Goal: Task Accomplishment & Management: Manage account settings

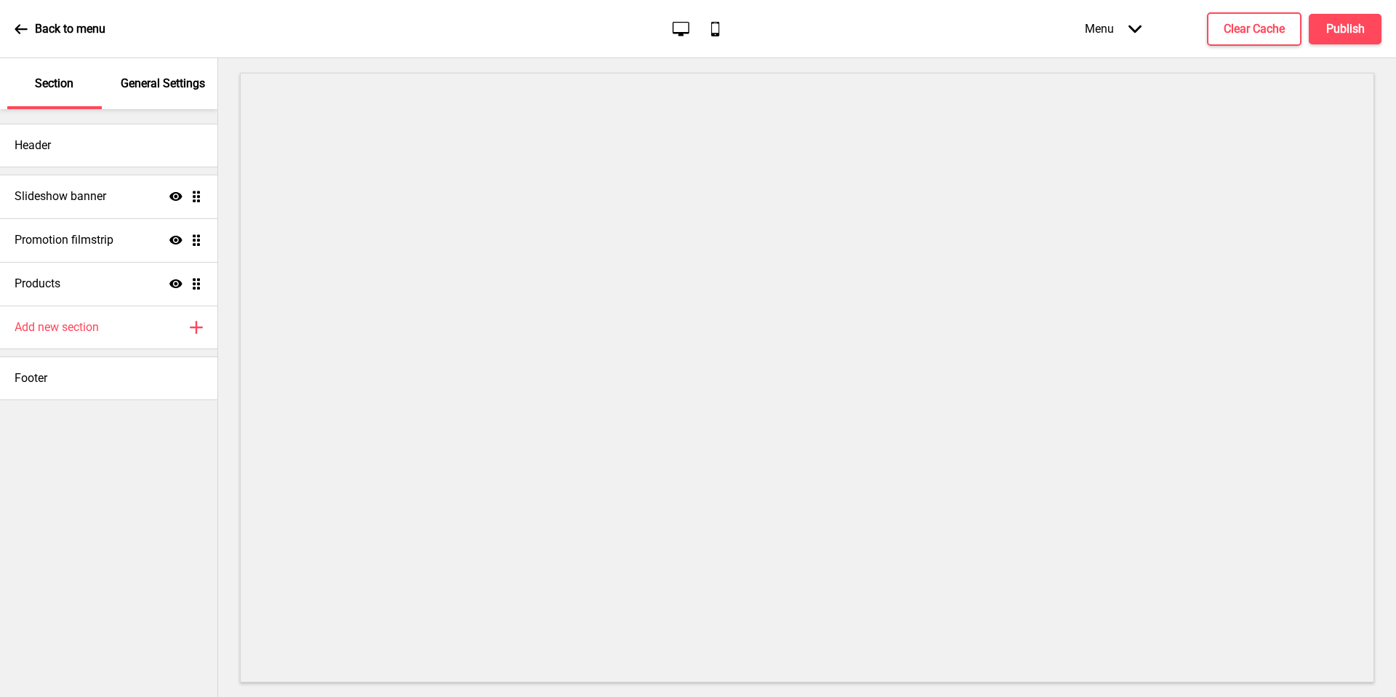
click at [169, 92] on div "General Settings" at bounding box center [163, 83] width 95 height 51
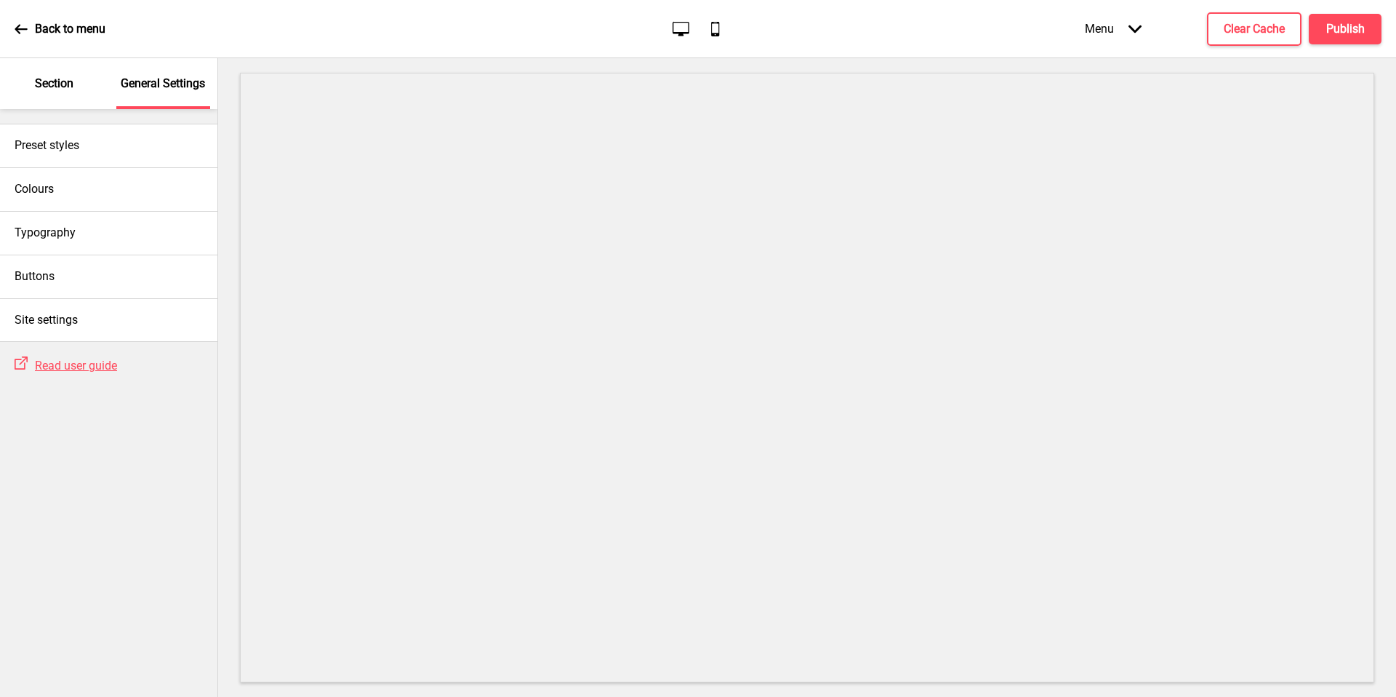
click at [121, 321] on div "Site settings" at bounding box center [108, 320] width 217 height 44
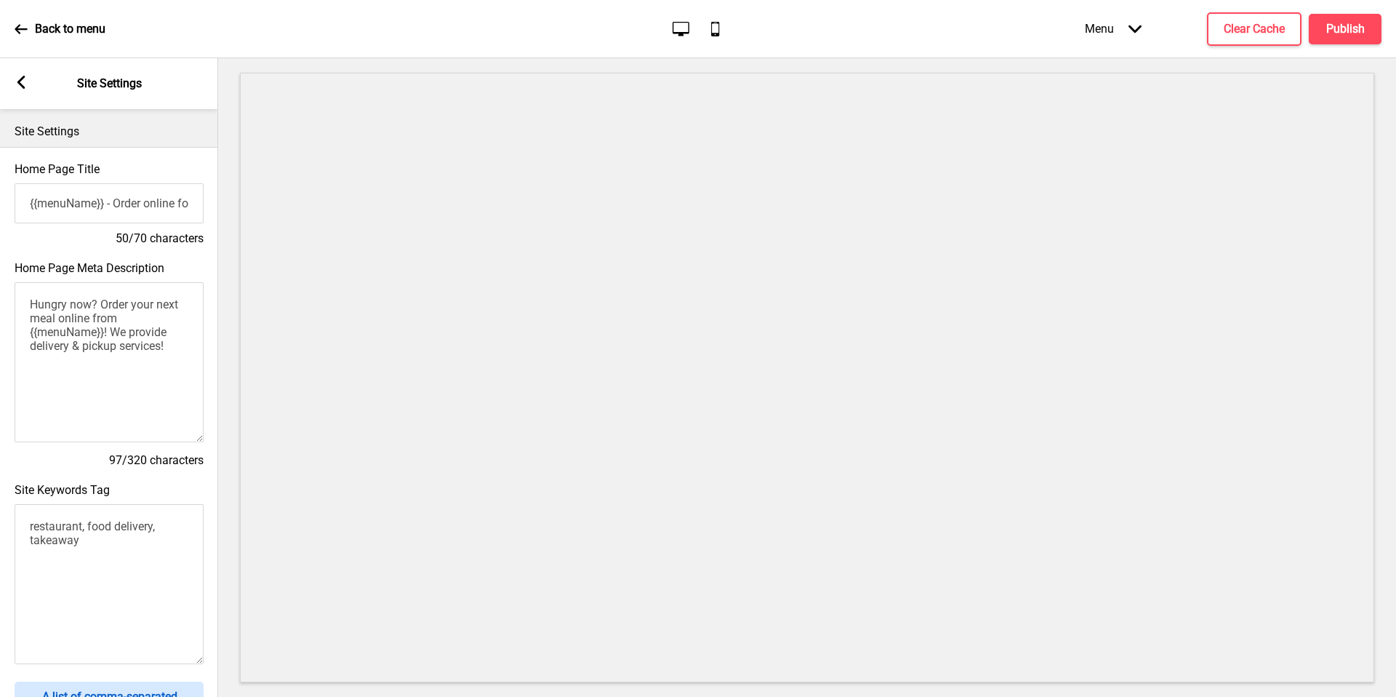
scroll to position [488, 0]
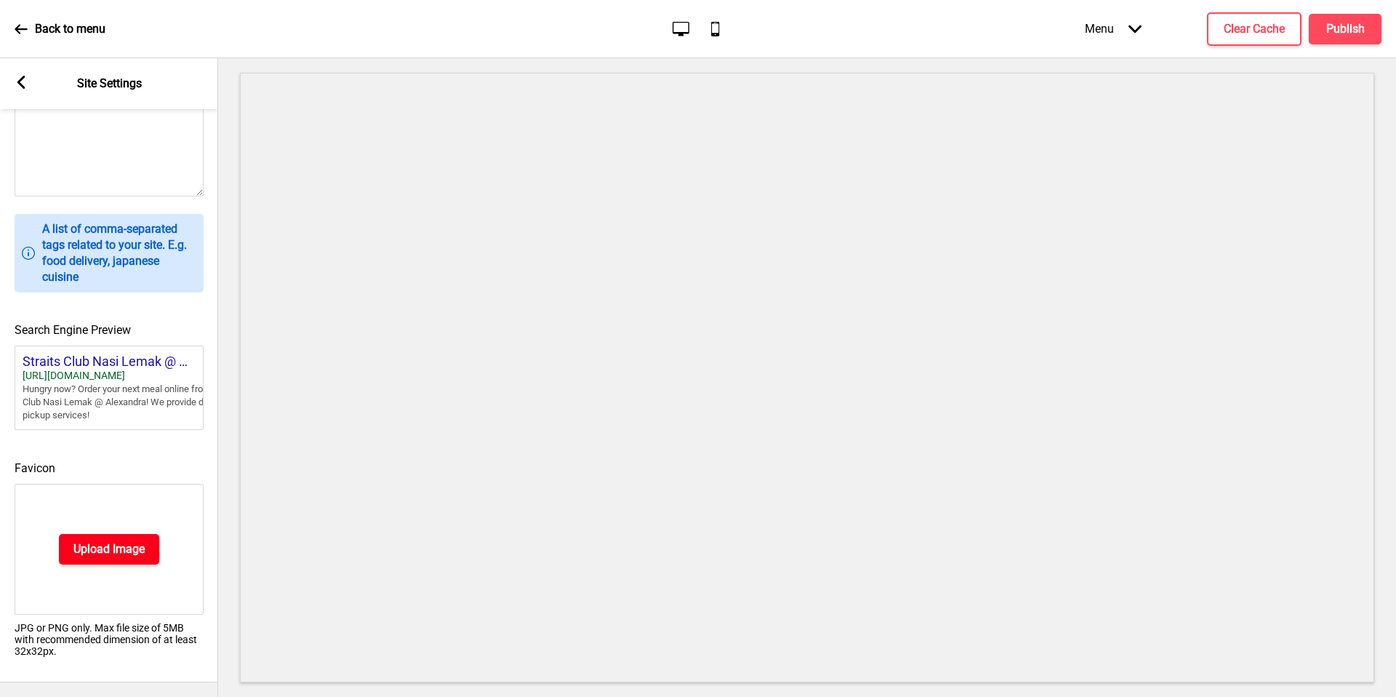
click at [121, 544] on h4 "Upload Image" at bounding box center [108, 549] width 71 height 16
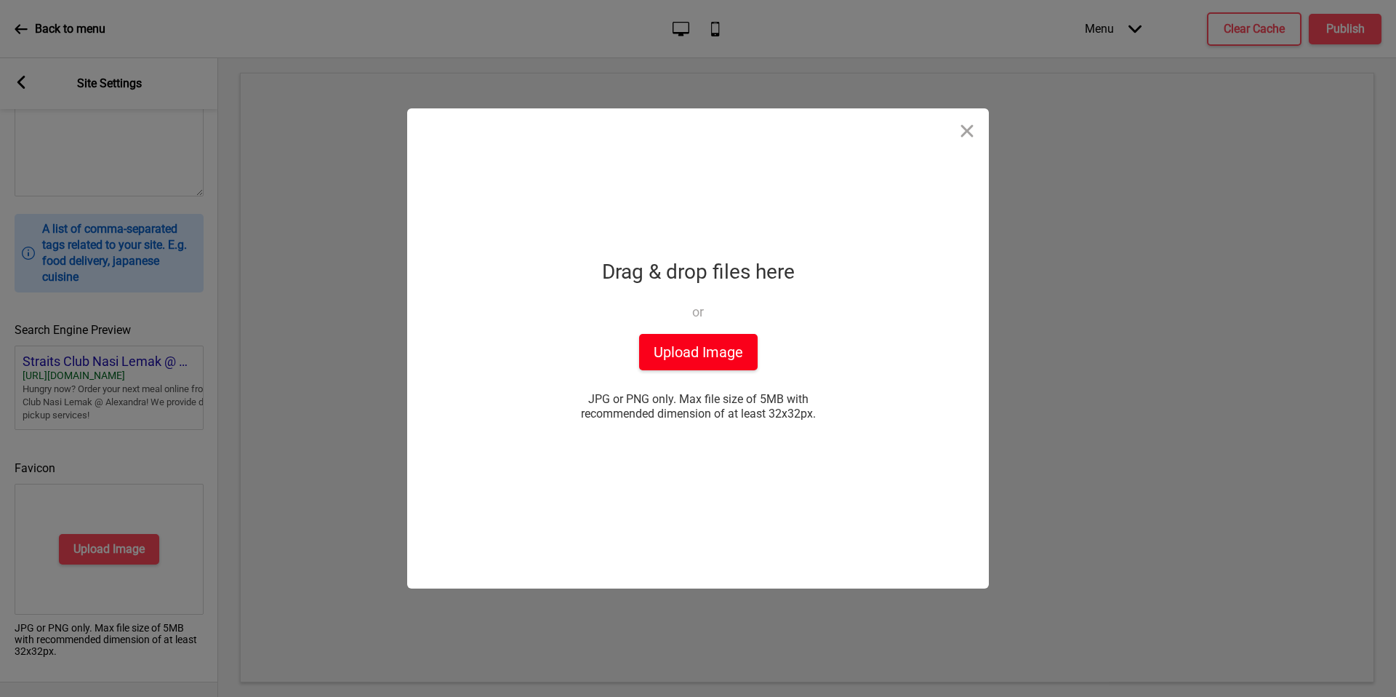
click at [687, 348] on button "Upload Image" at bounding box center [698, 352] width 119 height 36
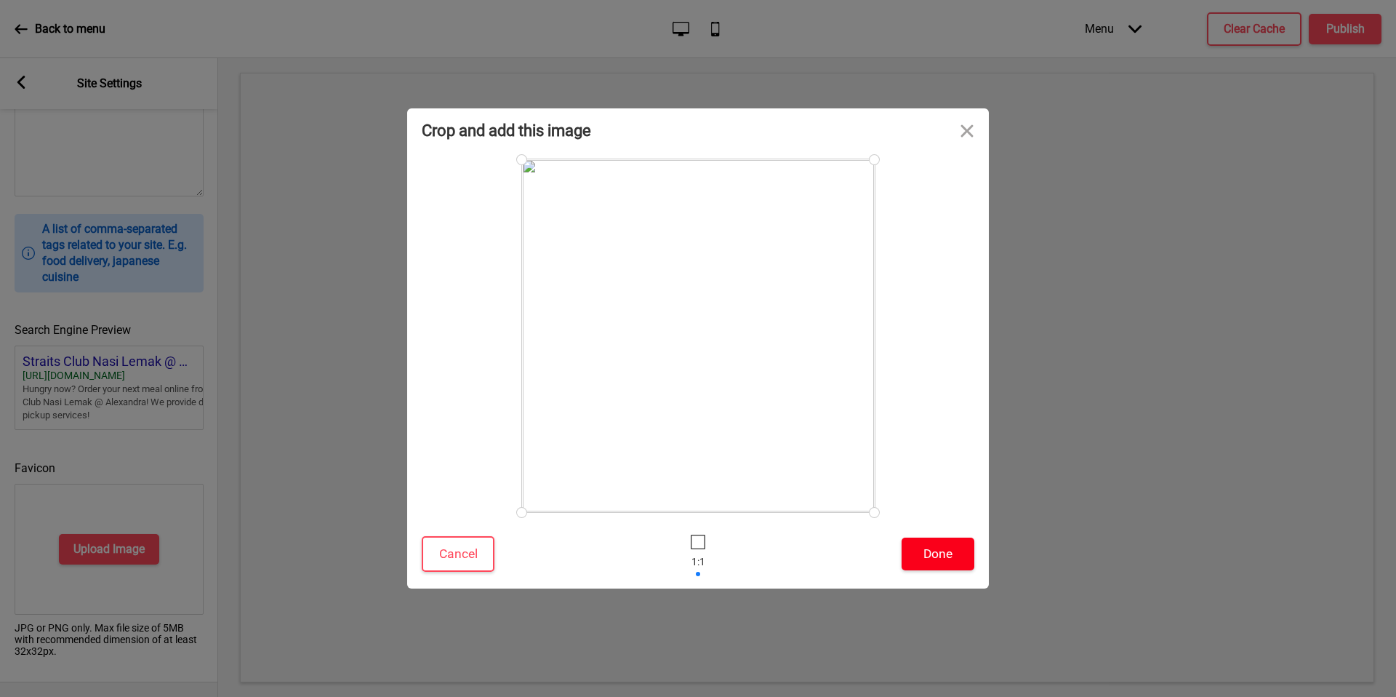
click at [938, 548] on button "Done" at bounding box center [938, 553] width 73 height 33
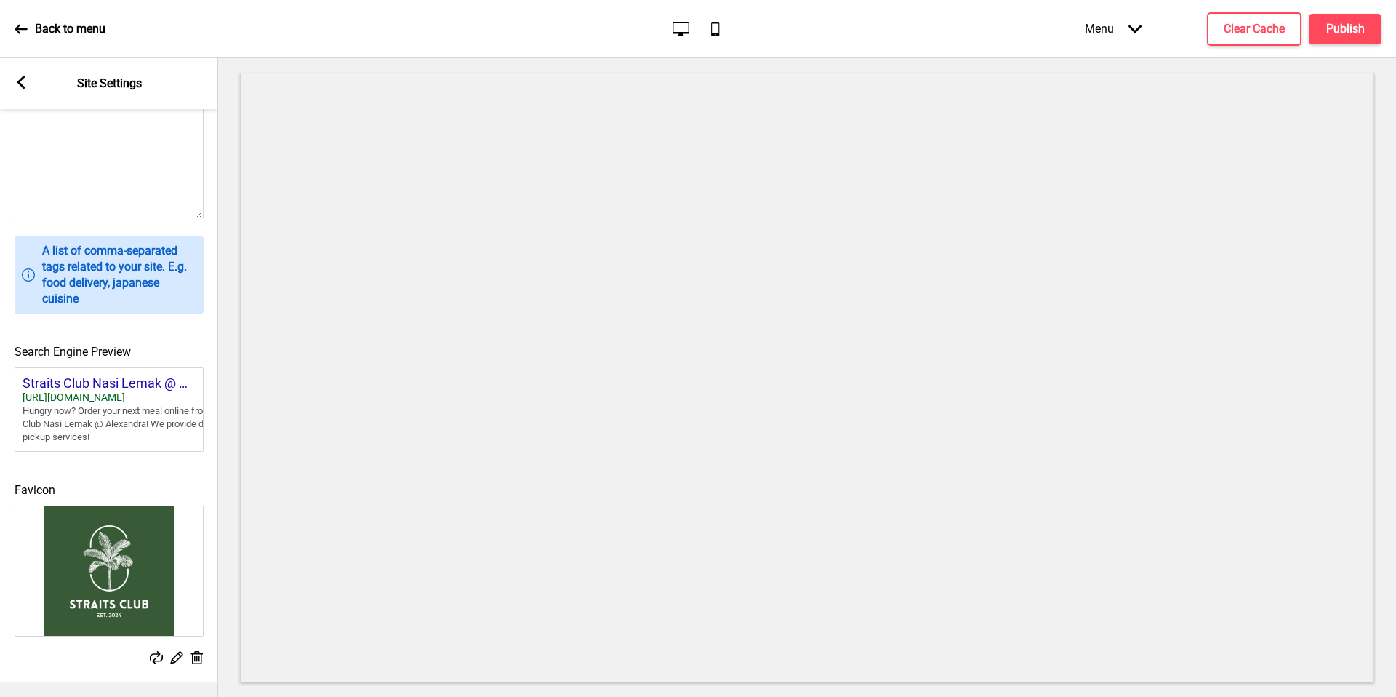
scroll to position [0, 0]
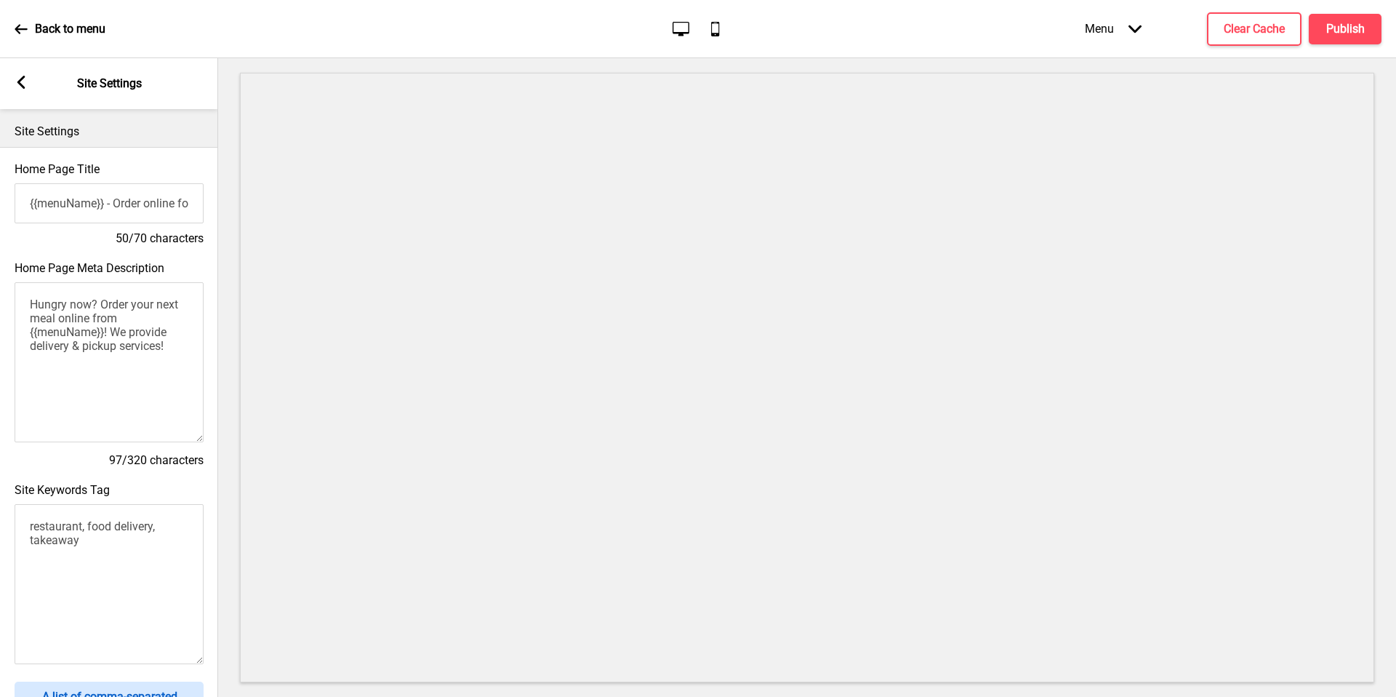
click at [19, 75] on div "Arrow left Site Settings" at bounding box center [109, 83] width 218 height 51
drag, startPoint x: 938, startPoint y: 548, endPoint x: 19, endPoint y: 83, distance: 1029.8
click at [19, 83] on icon at bounding box center [21, 82] width 8 height 13
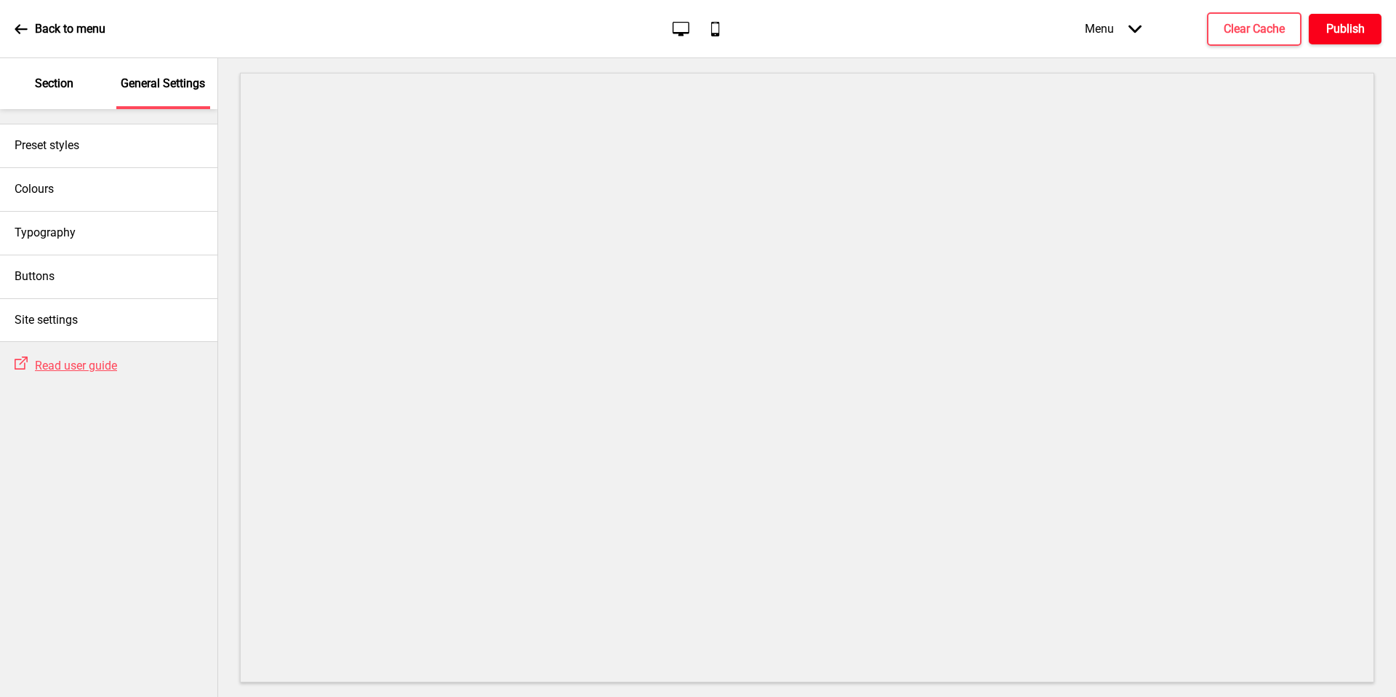
click at [1330, 31] on h4 "Publish" at bounding box center [1346, 29] width 39 height 16
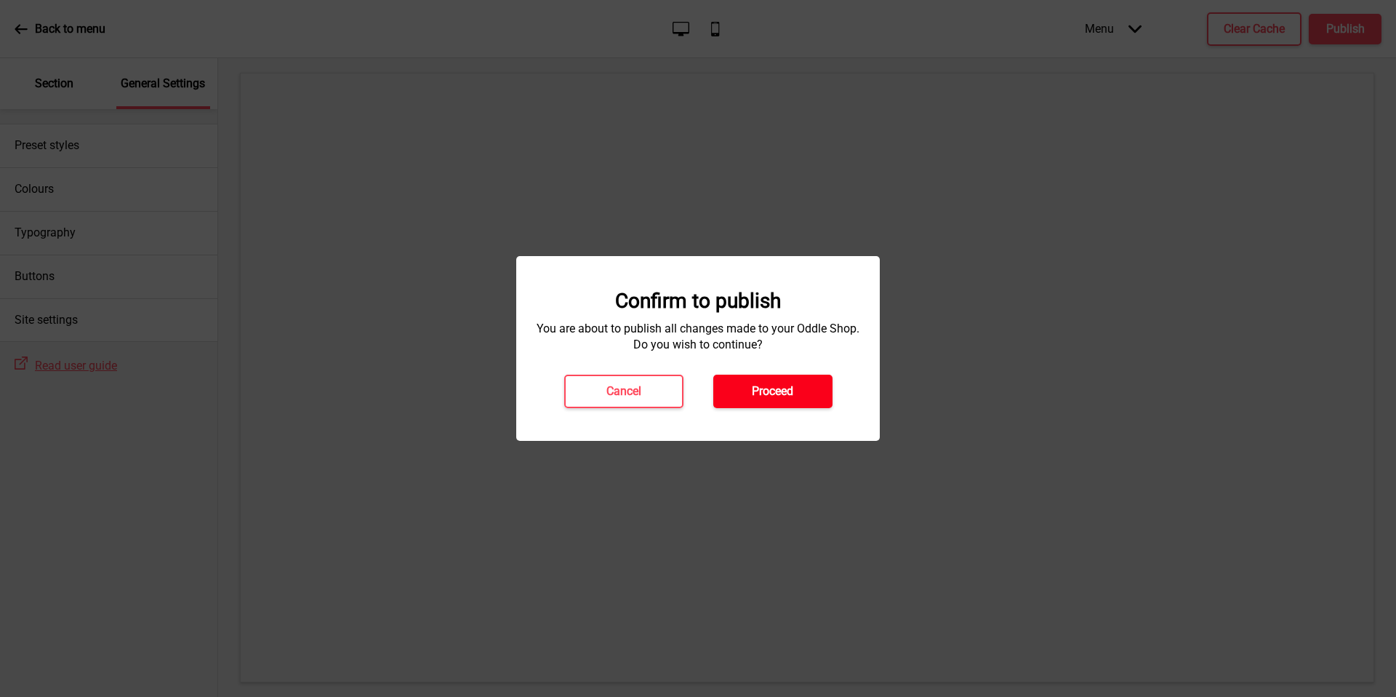
drag, startPoint x: 1330, startPoint y: 31, endPoint x: 770, endPoint y: 400, distance: 670.5
click at [770, 400] on button "Proceed" at bounding box center [772, 391] width 119 height 33
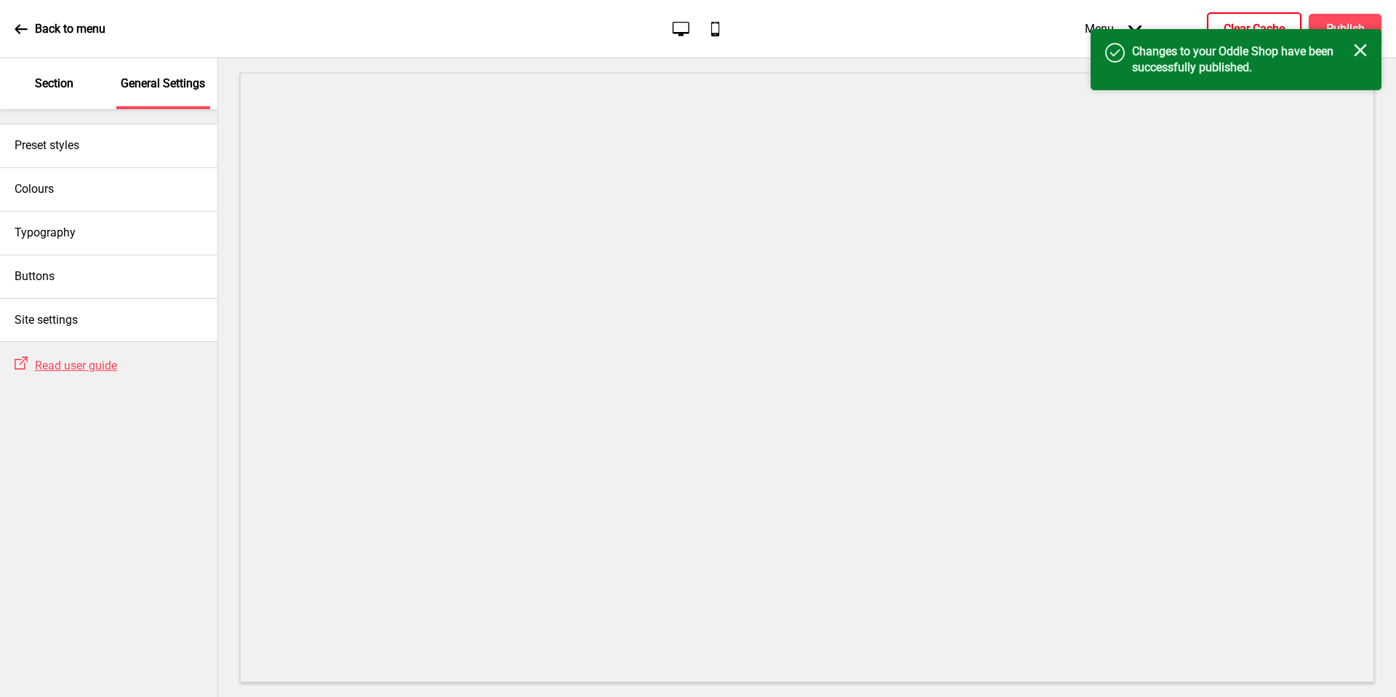
click at [1252, 19] on button "Clear Cache" at bounding box center [1254, 28] width 95 height 33
click at [1345, 33] on div "Success Cache has been successfully cleared. Close" at bounding box center [1236, 52] width 291 height 47
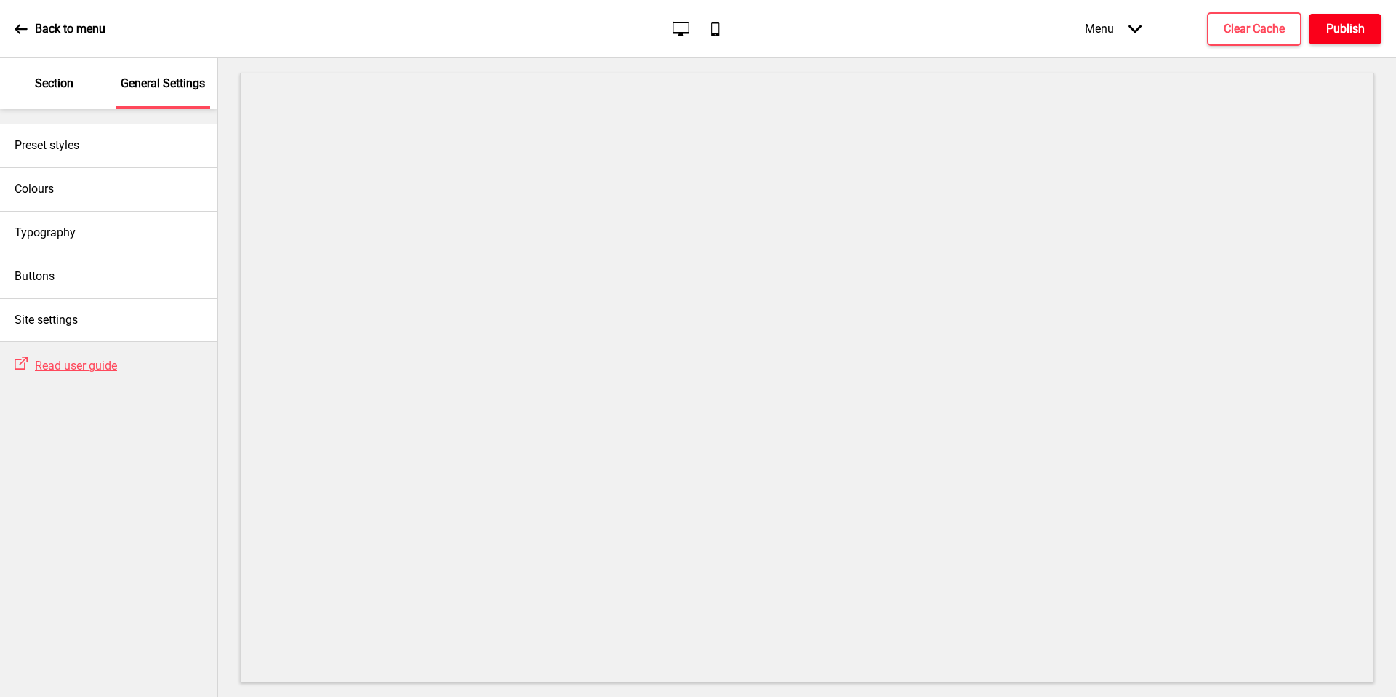
click at [1345, 33] on h4 "Publish" at bounding box center [1346, 29] width 39 height 16
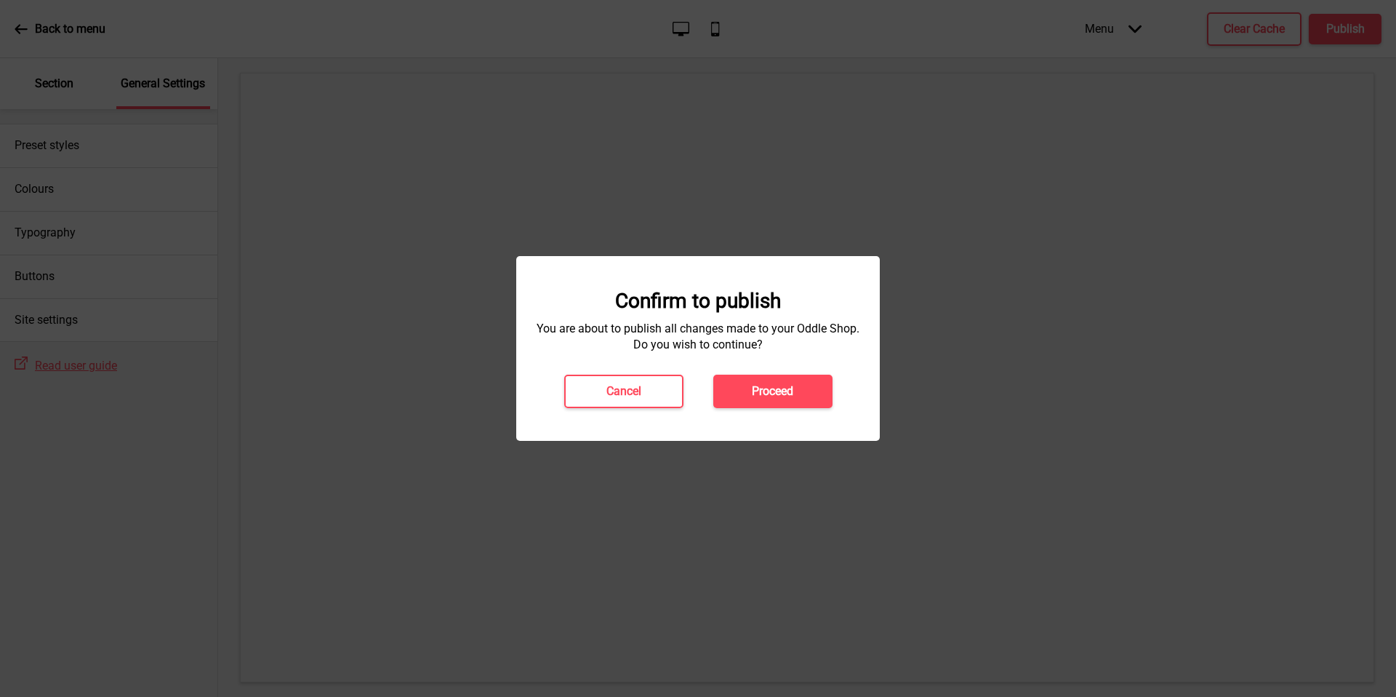
click at [812, 385] on button "Proceed" at bounding box center [772, 391] width 119 height 33
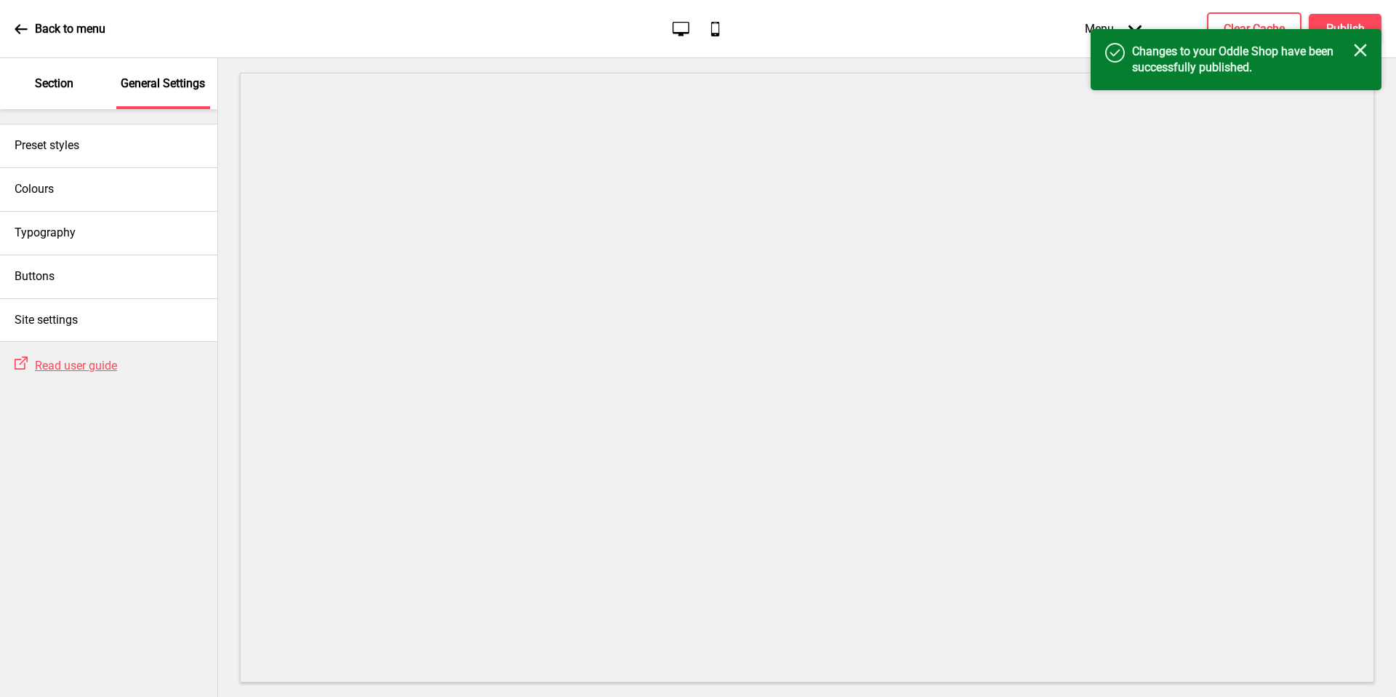
click at [1364, 53] on rect at bounding box center [1360, 50] width 13 height 13
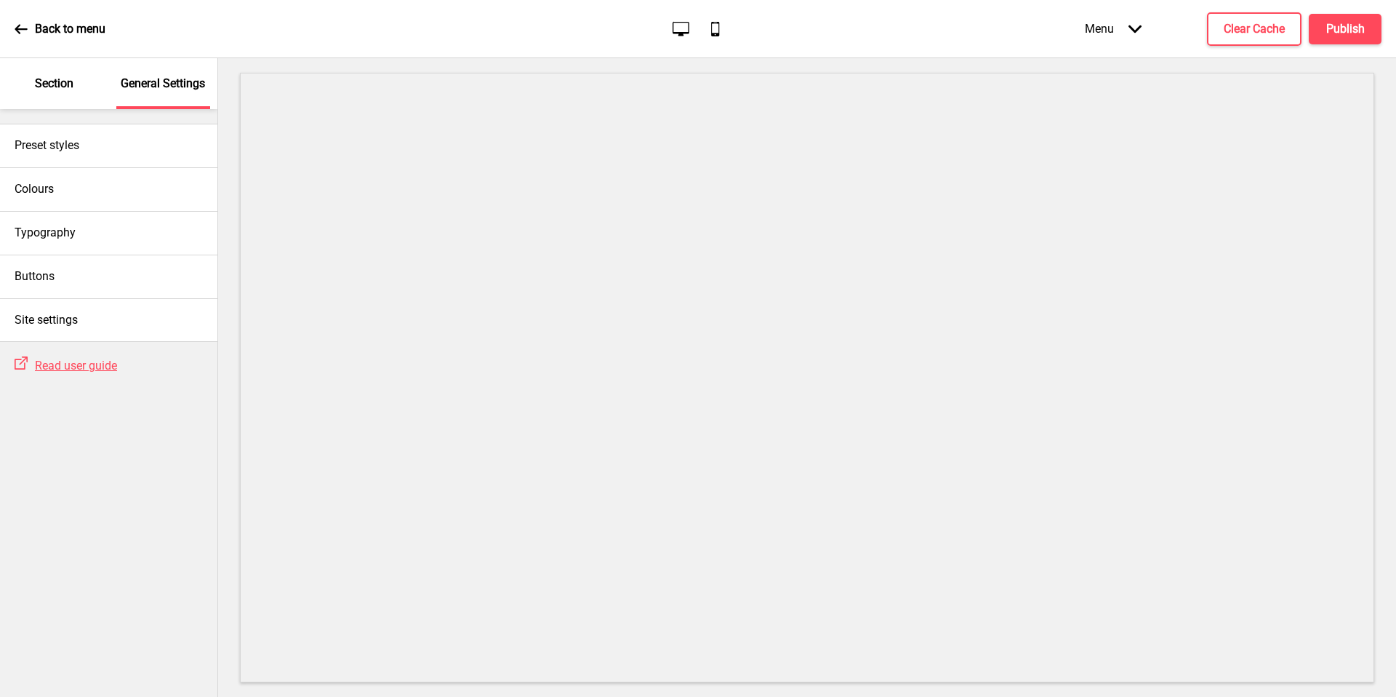
click at [47, 88] on p "Section" at bounding box center [54, 84] width 39 height 16
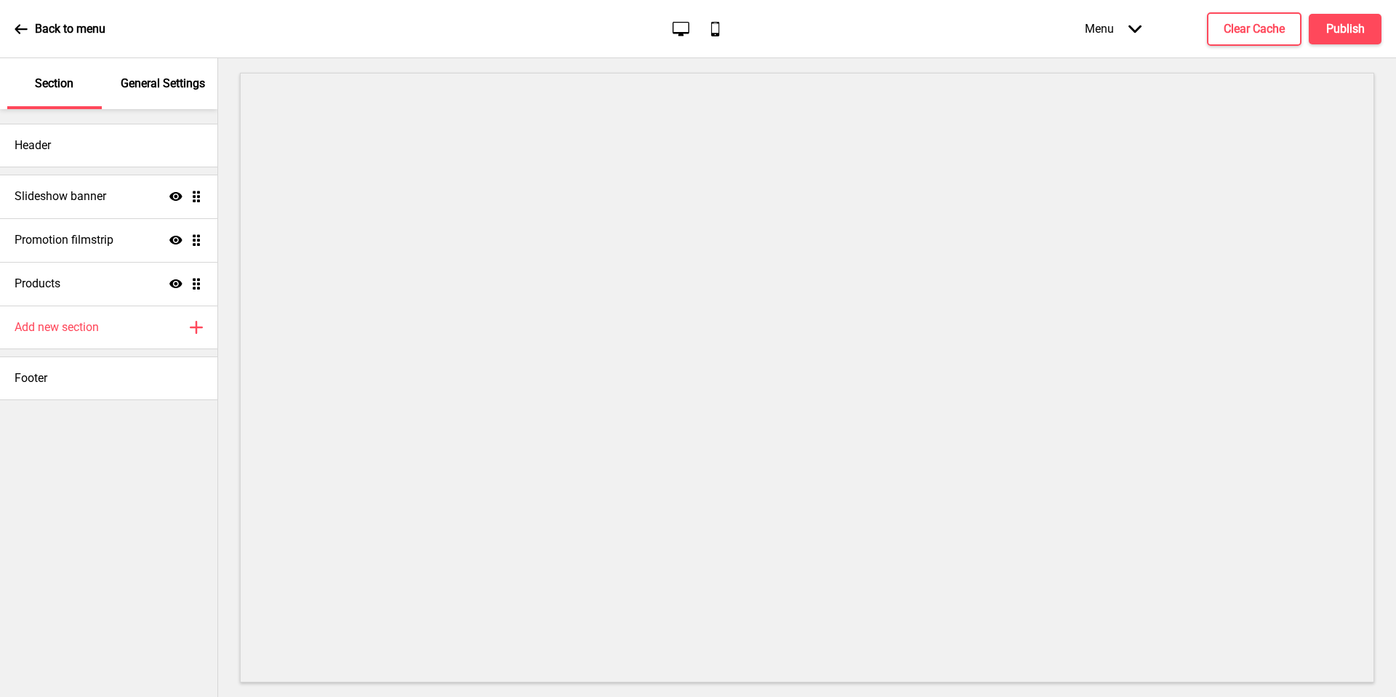
click at [99, 153] on div "Header" at bounding box center [108, 146] width 217 height 44
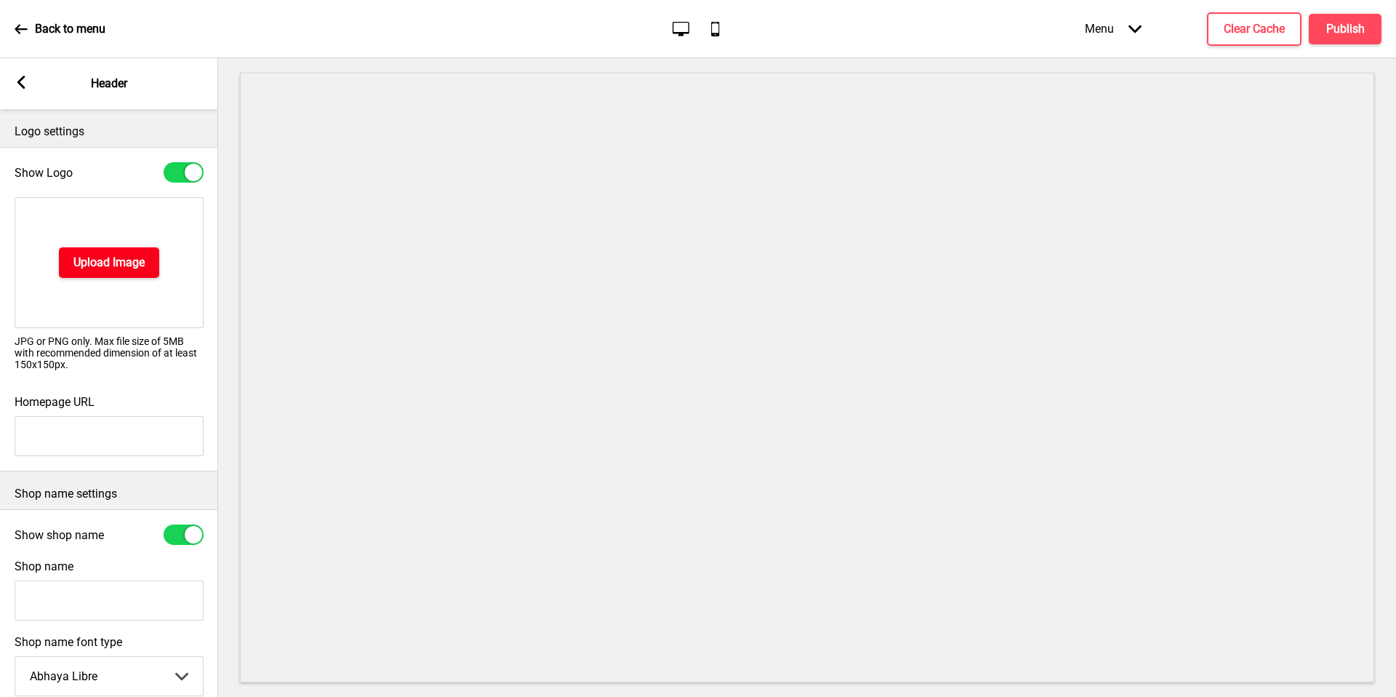
click at [121, 260] on h4 "Upload Image" at bounding box center [108, 263] width 71 height 16
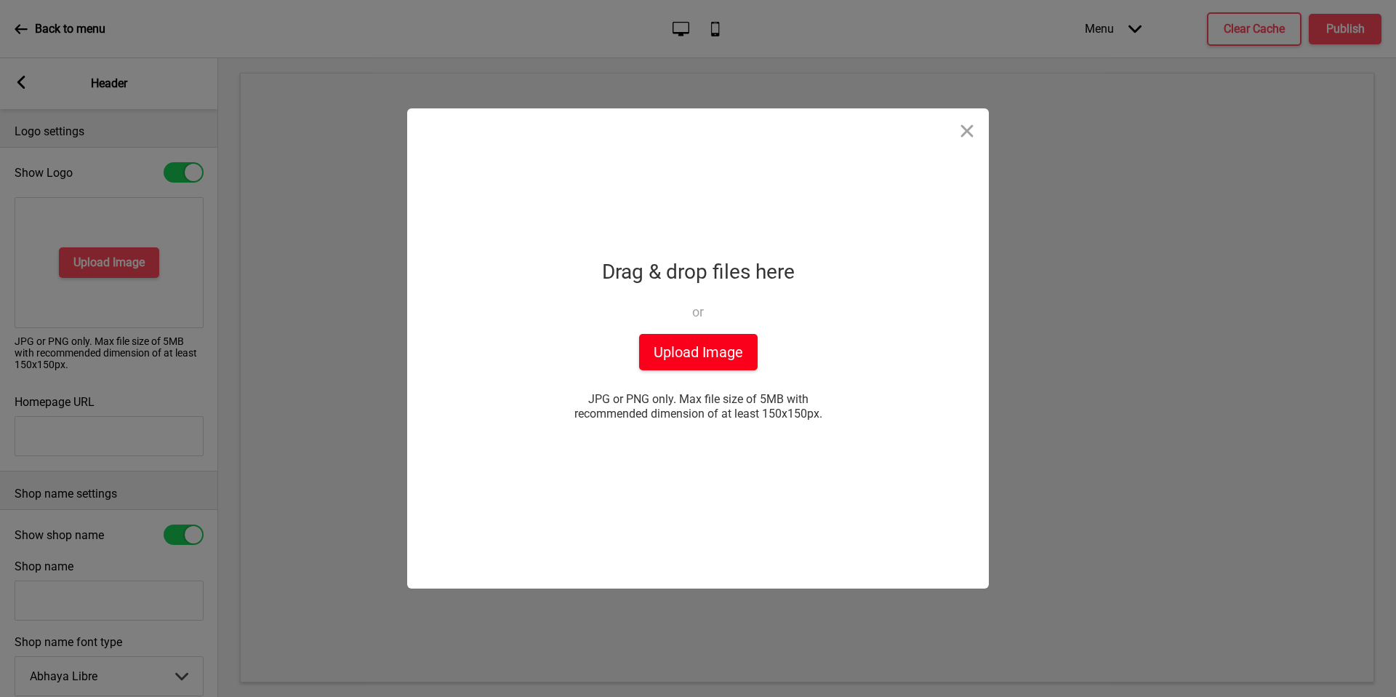
click at [660, 345] on button "Upload Image" at bounding box center [698, 352] width 119 height 36
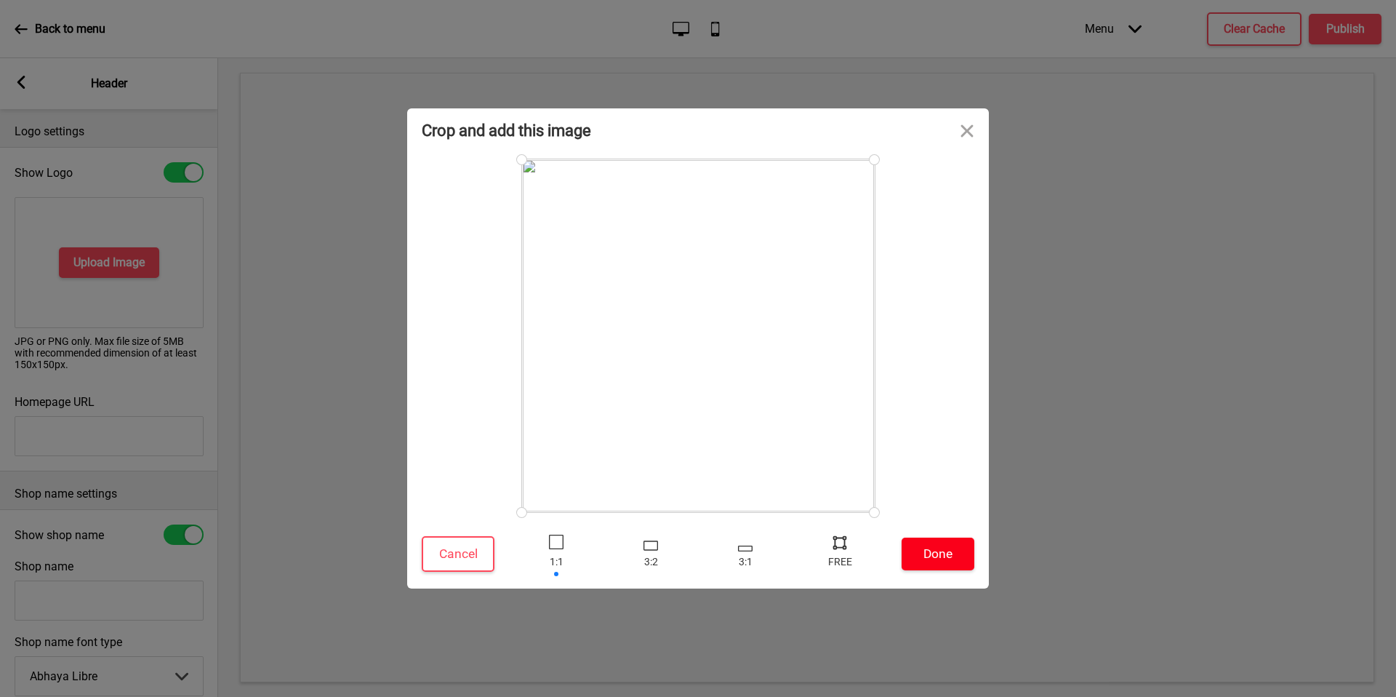
click at [939, 551] on button "Done" at bounding box center [938, 553] width 73 height 33
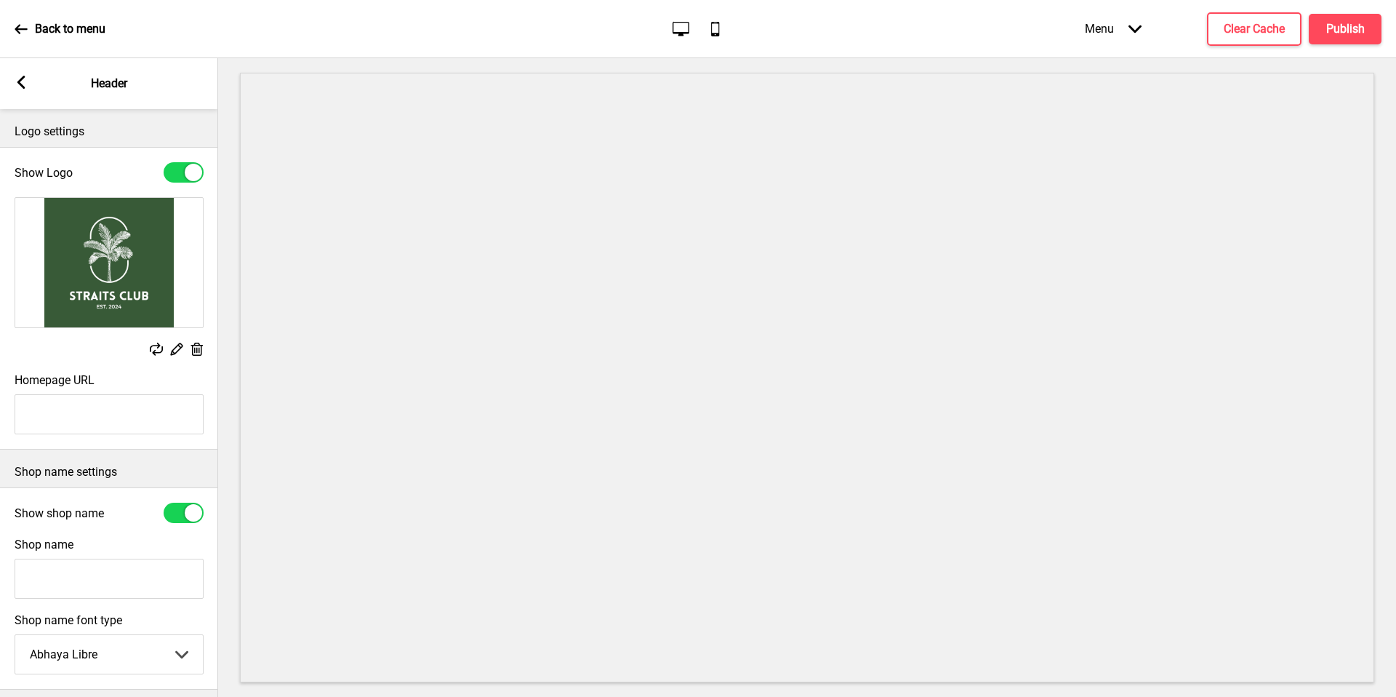
click at [113, 81] on p "Header" at bounding box center [109, 84] width 36 height 16
drag, startPoint x: 939, startPoint y: 551, endPoint x: 37, endPoint y: 91, distance: 1012.3
click at [37, 91] on div "Arrow left Header" at bounding box center [109, 83] width 218 height 51
click at [15, 84] on icon "Arrow left" at bounding box center [21, 82] width 13 height 13
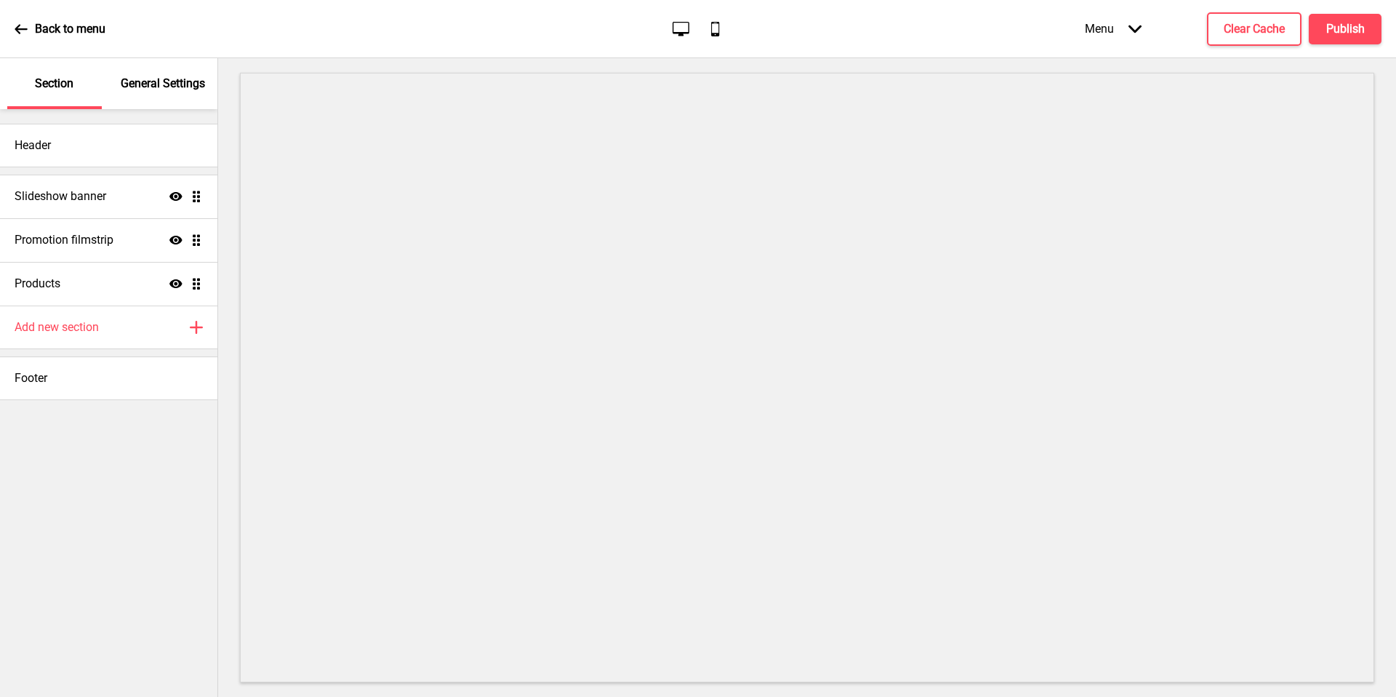
click at [138, 98] on div "General Settings" at bounding box center [163, 83] width 95 height 51
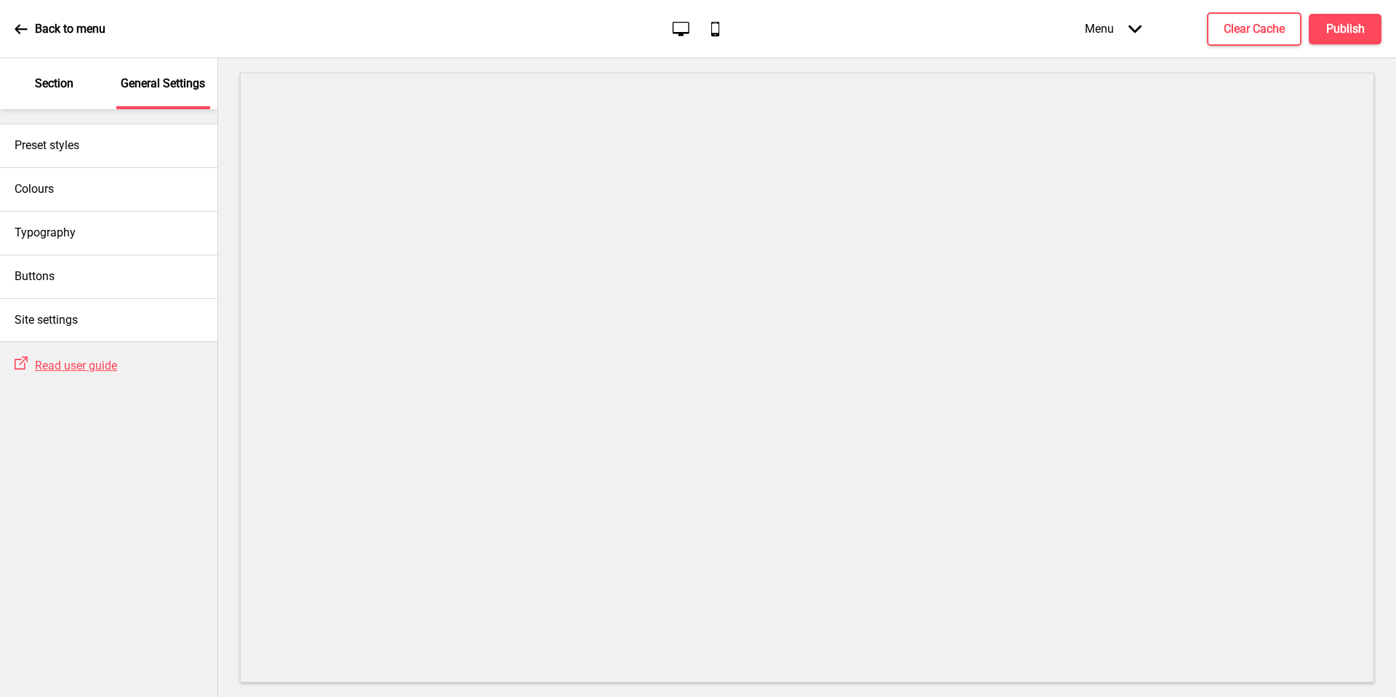
drag, startPoint x: 37, startPoint y: 91, endPoint x: 175, endPoint y: 95, distance: 137.5
click at [175, 95] on div "General Settings" at bounding box center [163, 83] width 95 height 51
click at [99, 198] on div "Colours" at bounding box center [108, 189] width 217 height 44
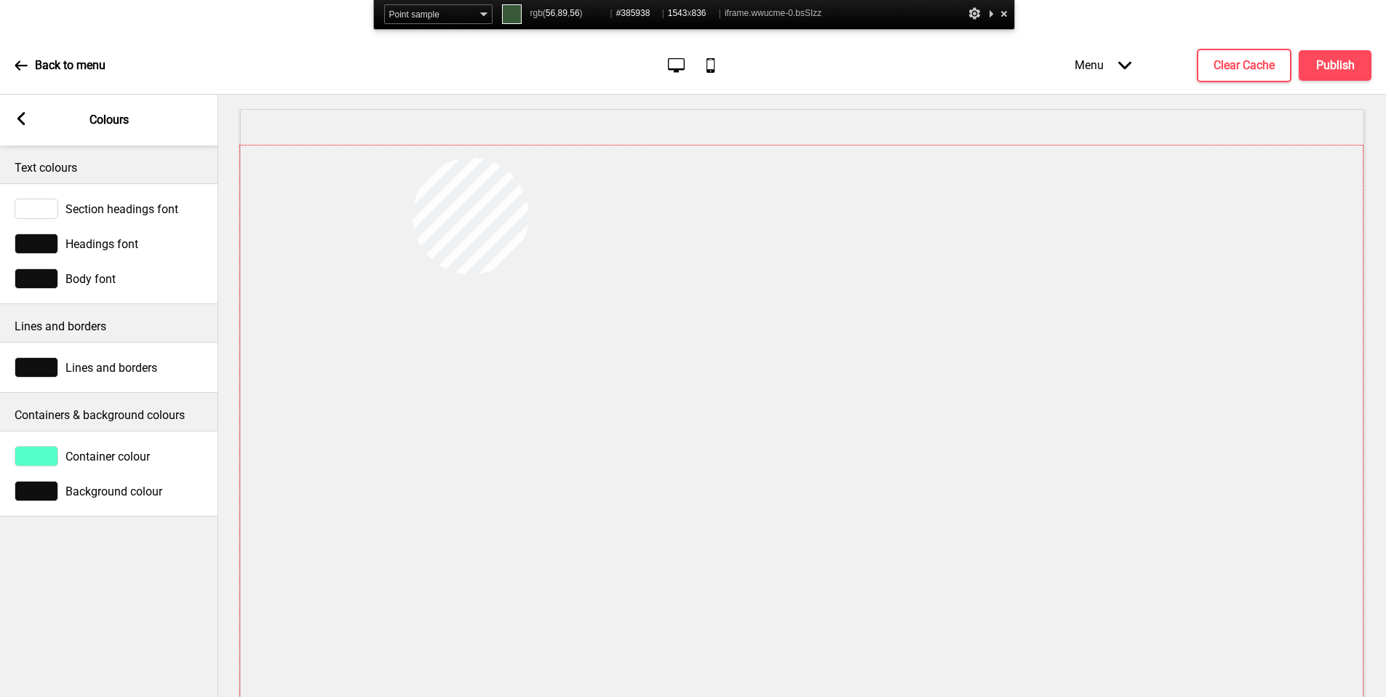
click at [412, 158] on div at bounding box center [801, 449] width 1122 height 608
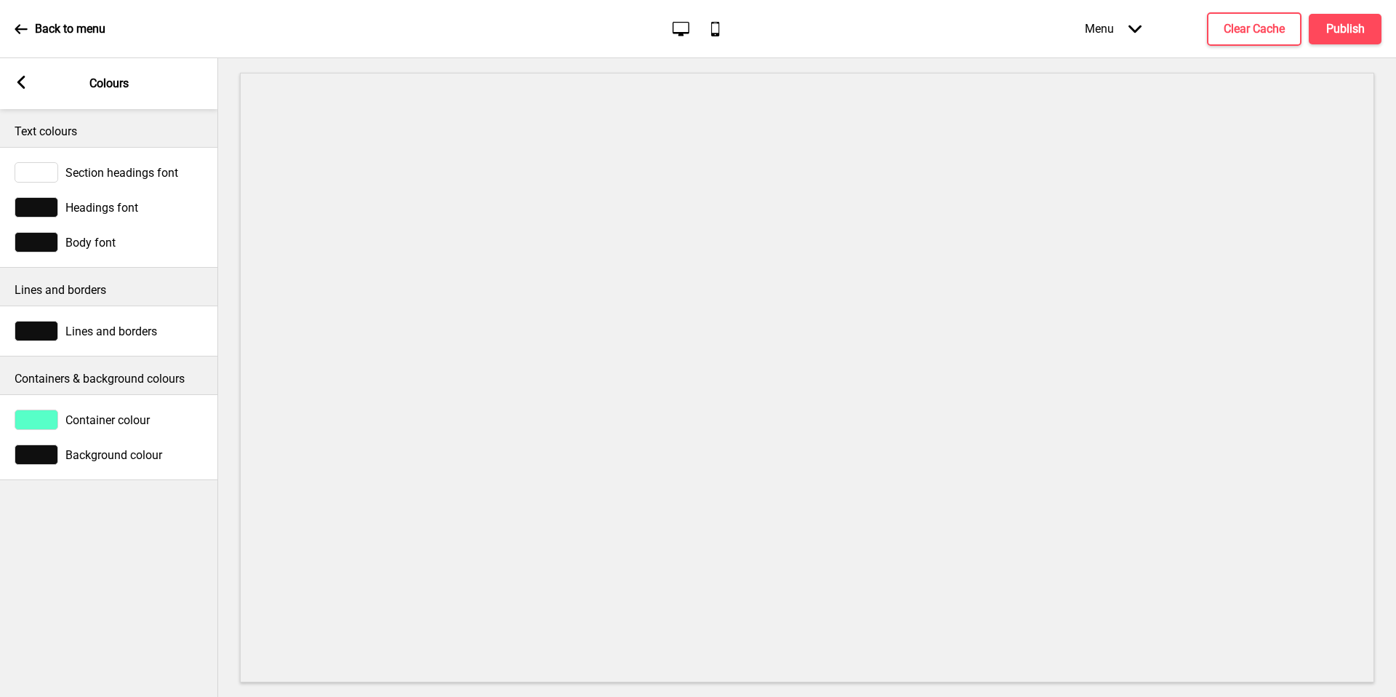
click at [49, 413] on div at bounding box center [37, 419] width 44 height 20
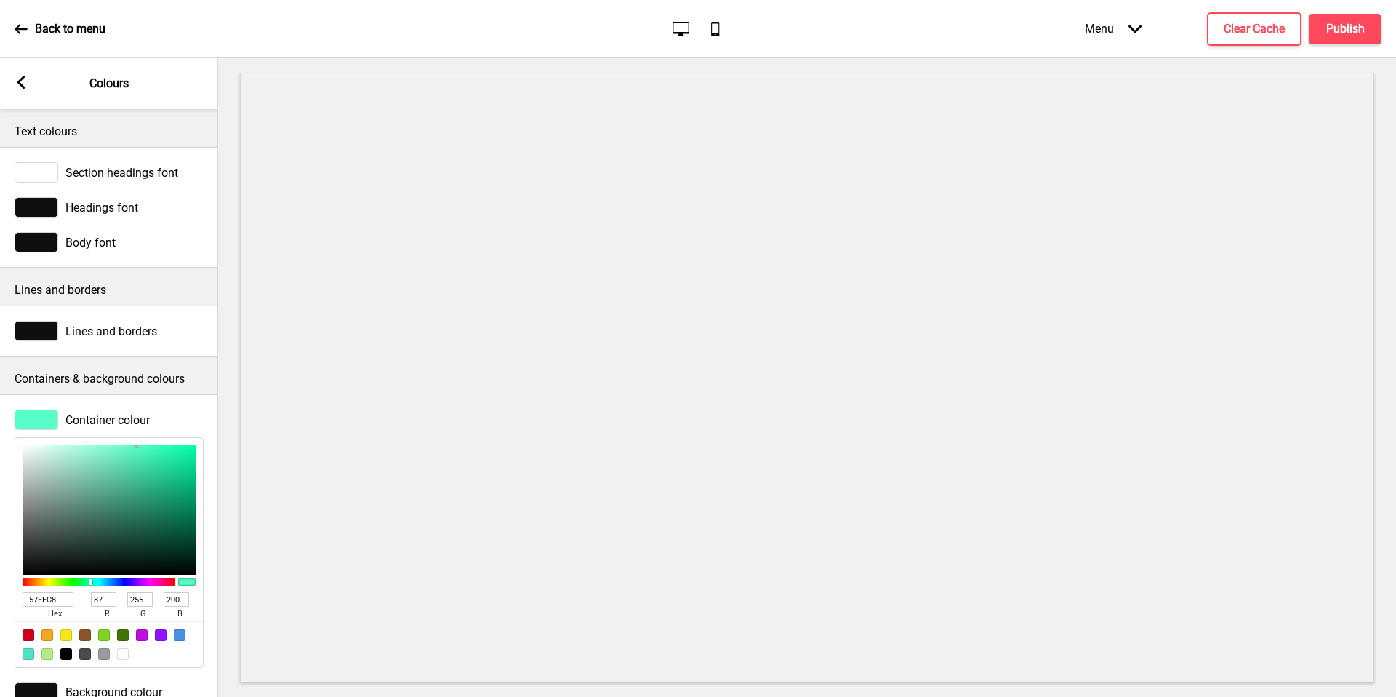
click at [41, 595] on input "57FFC8" at bounding box center [48, 599] width 51 height 15
drag, startPoint x: 412, startPoint y: 158, endPoint x: 41, endPoint y: 595, distance: 573.3
click at [41, 595] on input "57FFC8" at bounding box center [48, 599] width 51 height 15
paste input "#38593"
type input "#385938"
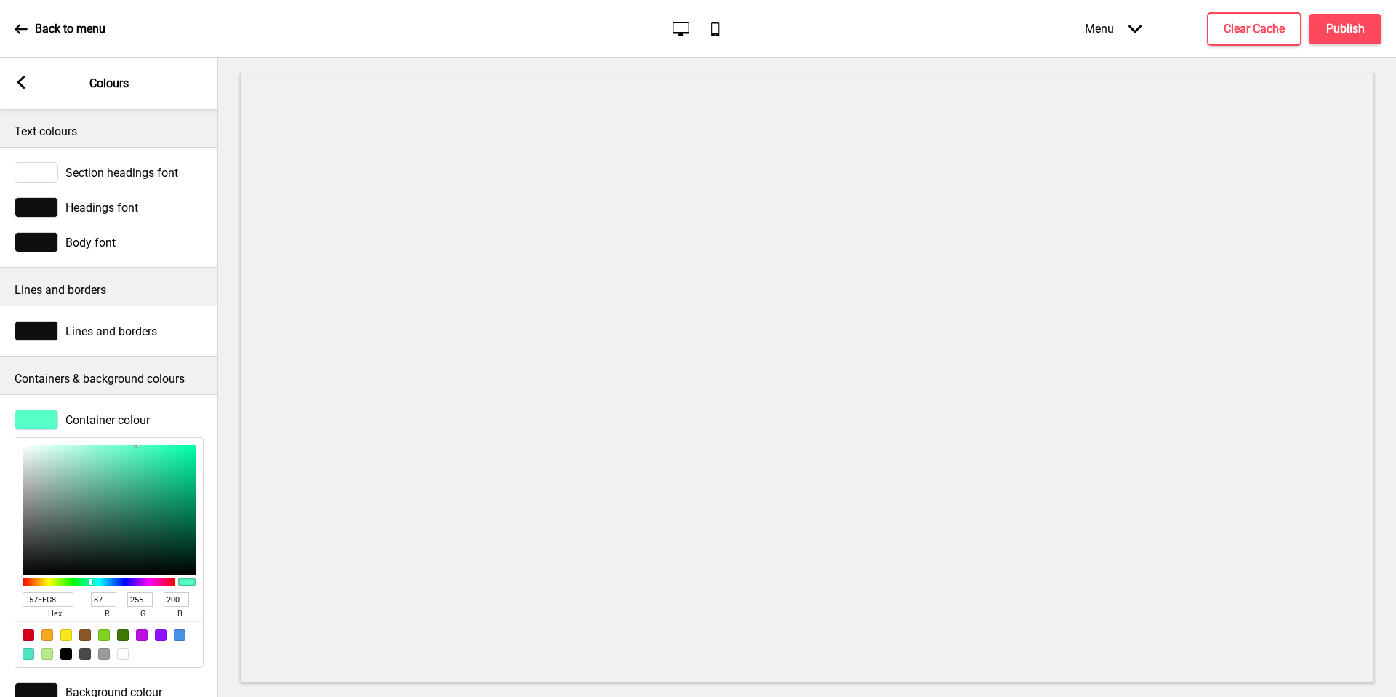
type input "56"
type input "89"
type input "56"
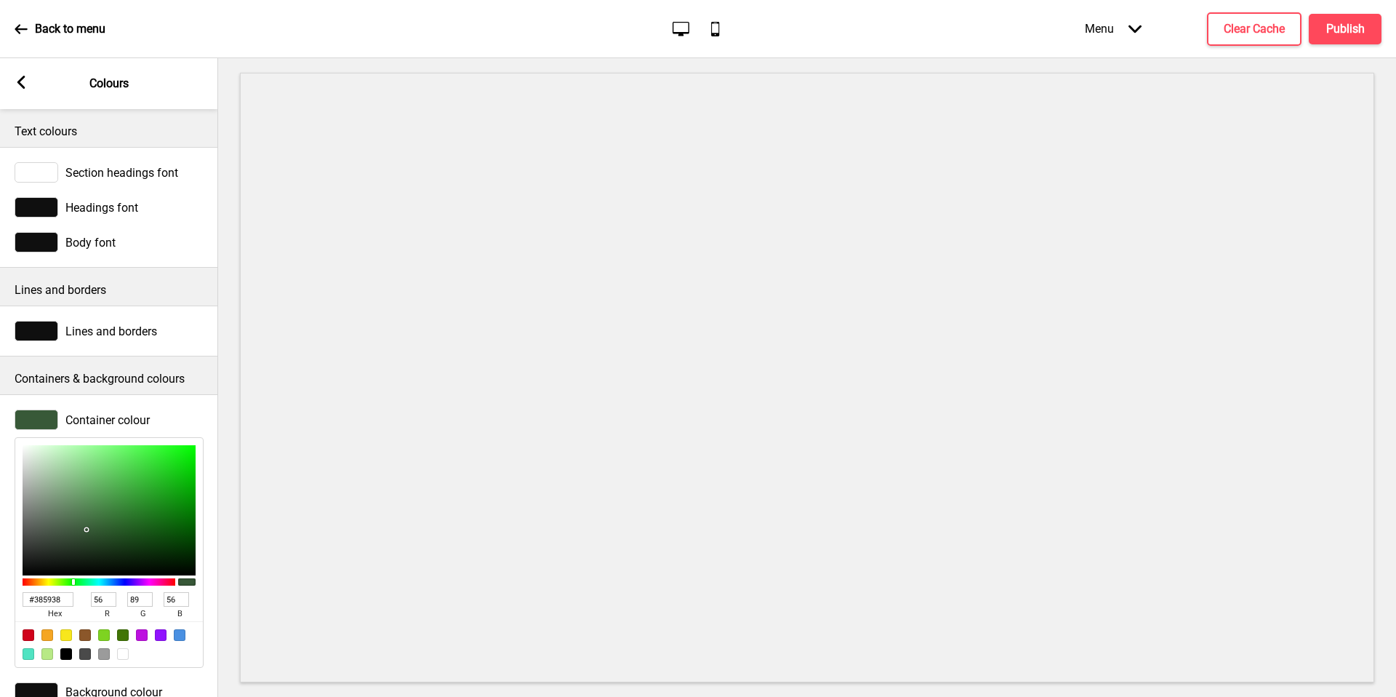
scroll to position [46, 0]
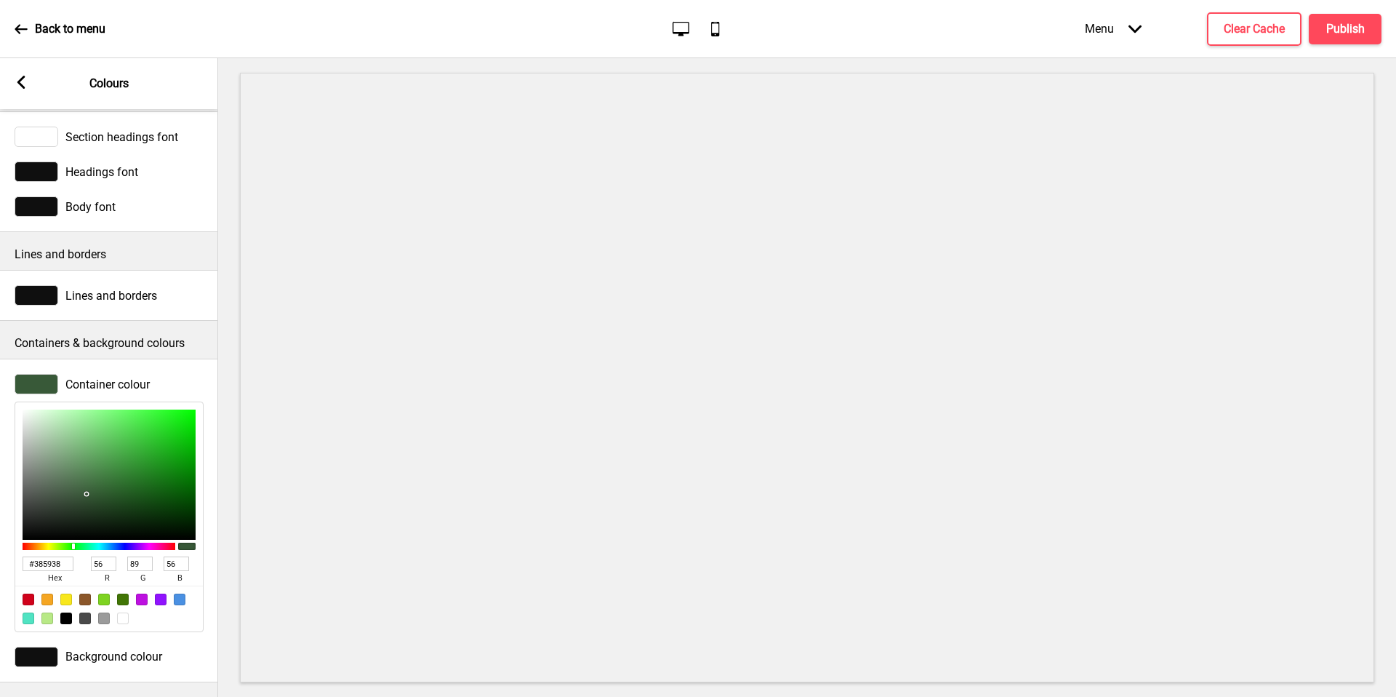
type input "385938"
click at [43, 161] on div at bounding box center [37, 171] width 44 height 20
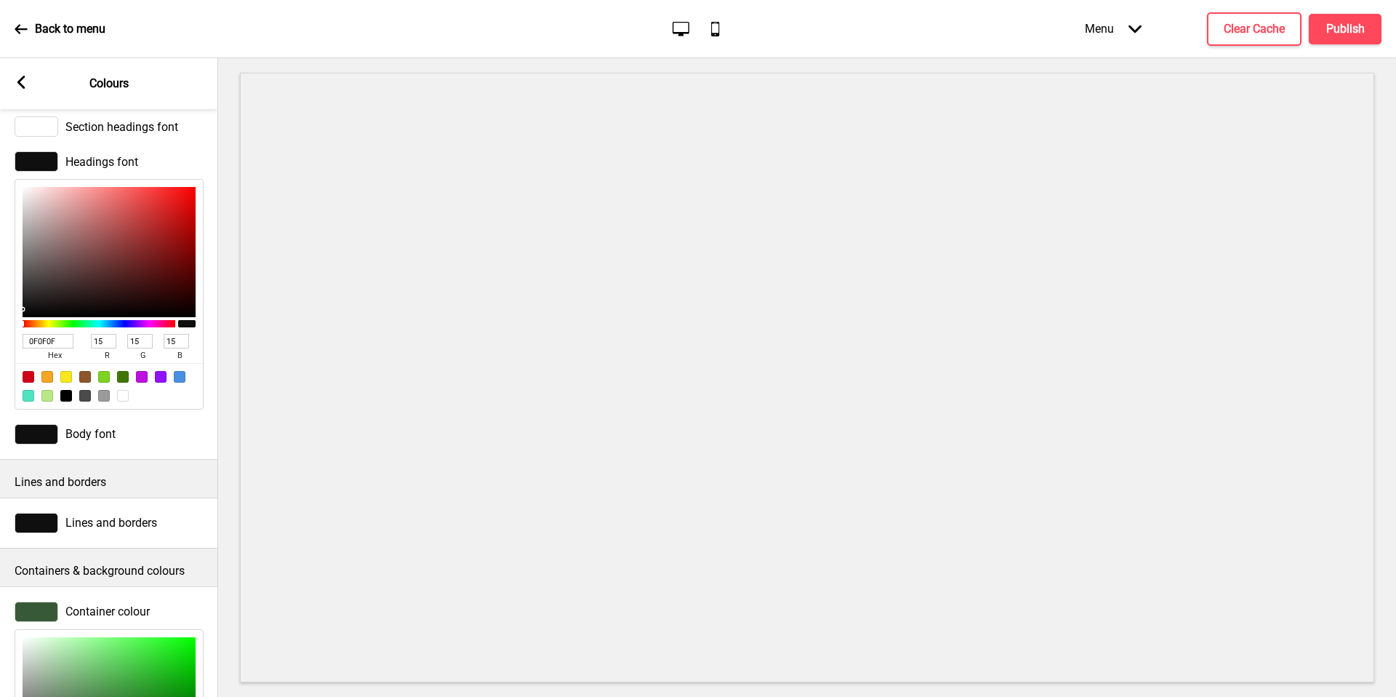
type input "B29494"
type input "178"
type input "148"
type input "D1BBBB"
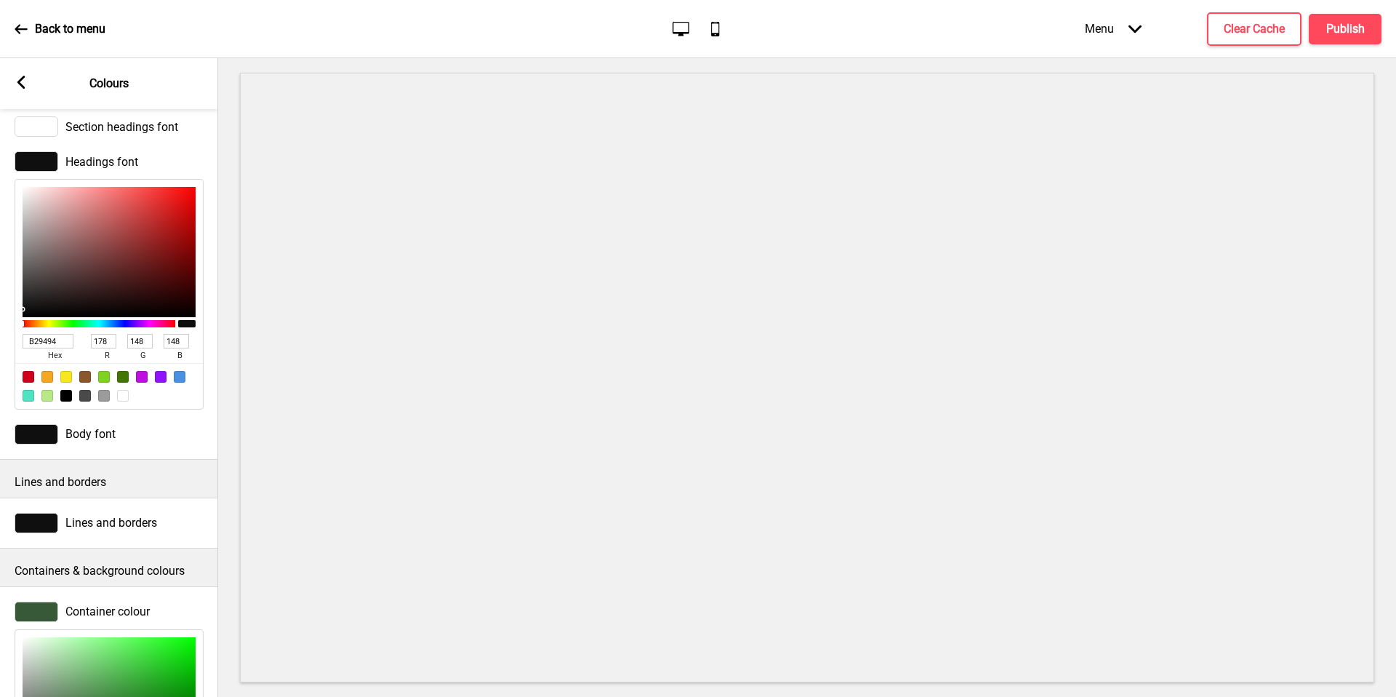
type input "209"
type input "187"
type input "FFFFFF"
type input "255"
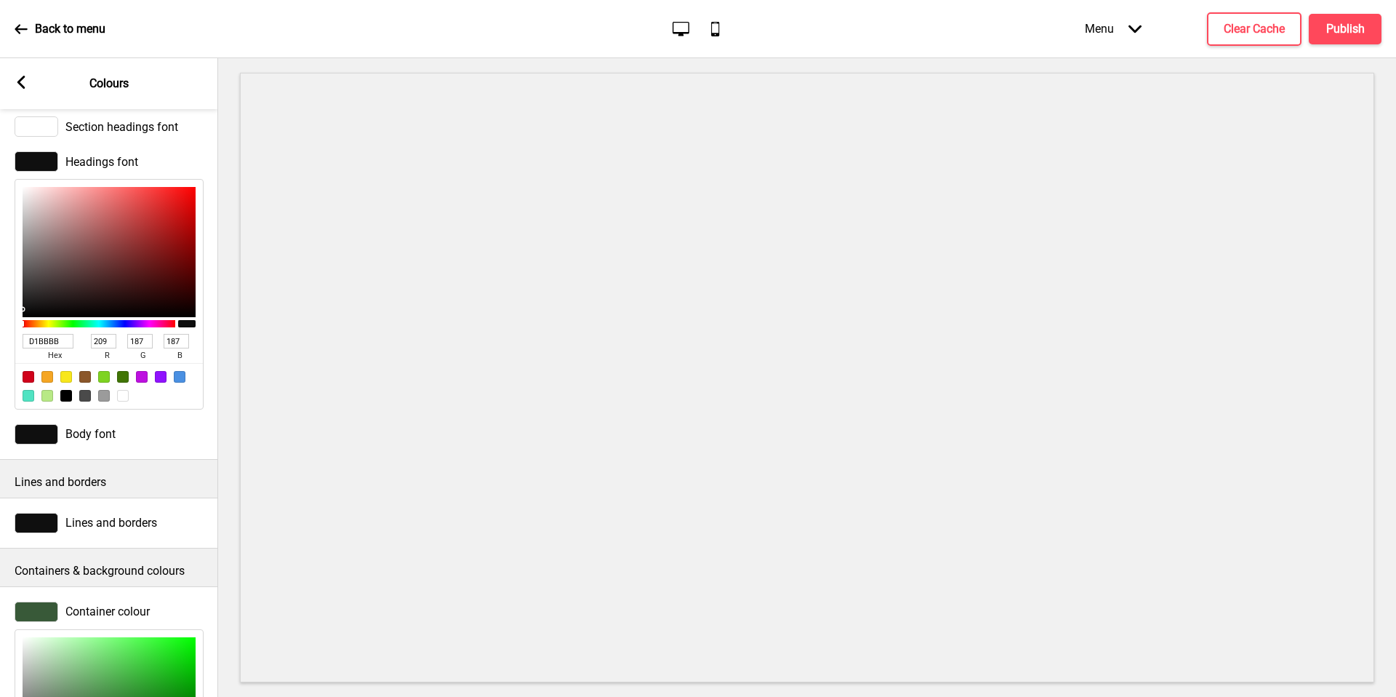
type input "255"
drag, startPoint x: 41, startPoint y: 595, endPoint x: 0, endPoint y: 150, distance: 447.0
click at [0, 150] on div "Headings font FFFFFF hex 255 r 255 g 255 b 100 a" at bounding box center [109, 280] width 218 height 273
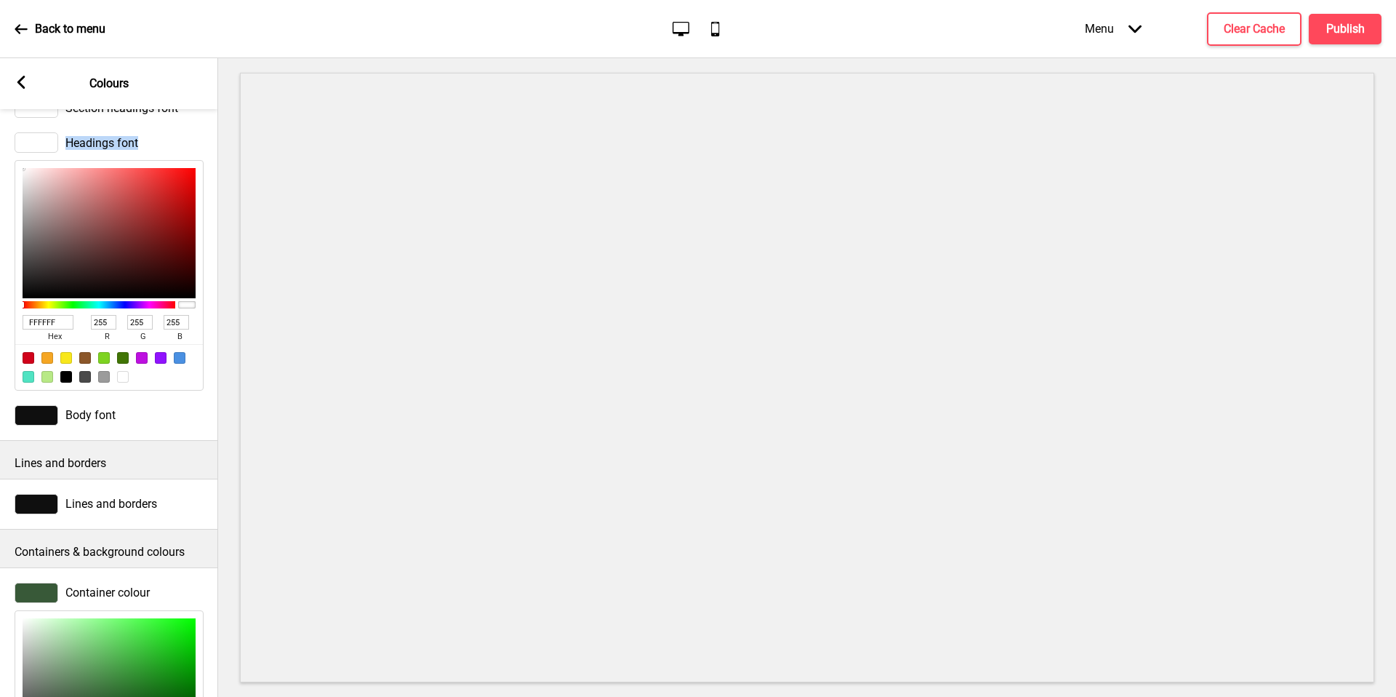
scroll to position [73, 0]
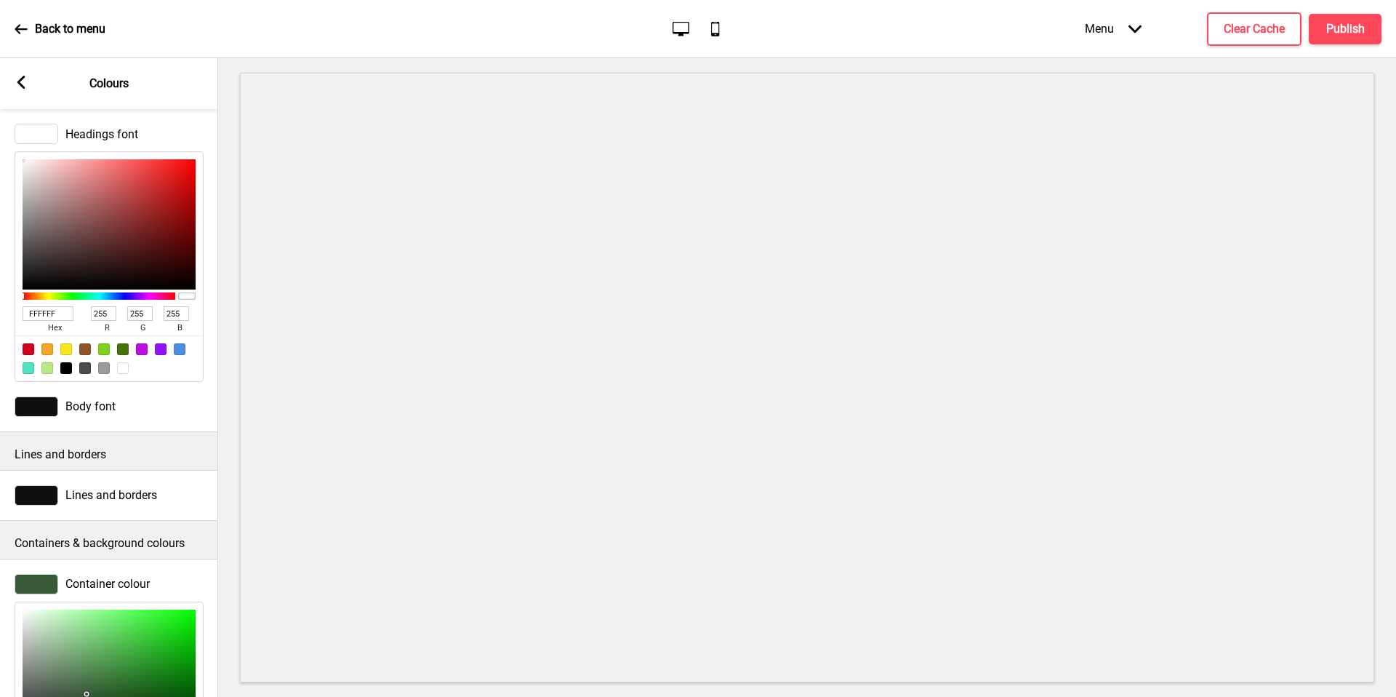
click at [45, 407] on div at bounding box center [37, 406] width 44 height 20
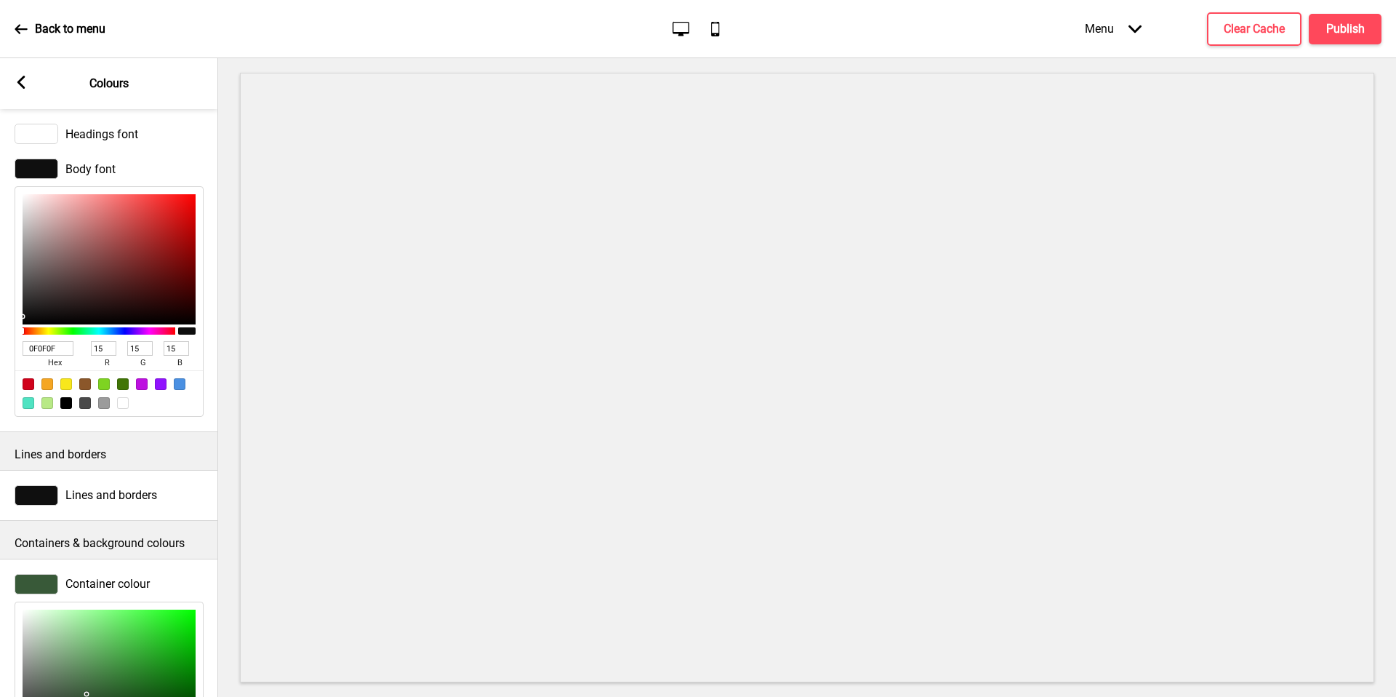
type input "E5D0D0"
type input "229"
type input "208"
type input "F5DEDE"
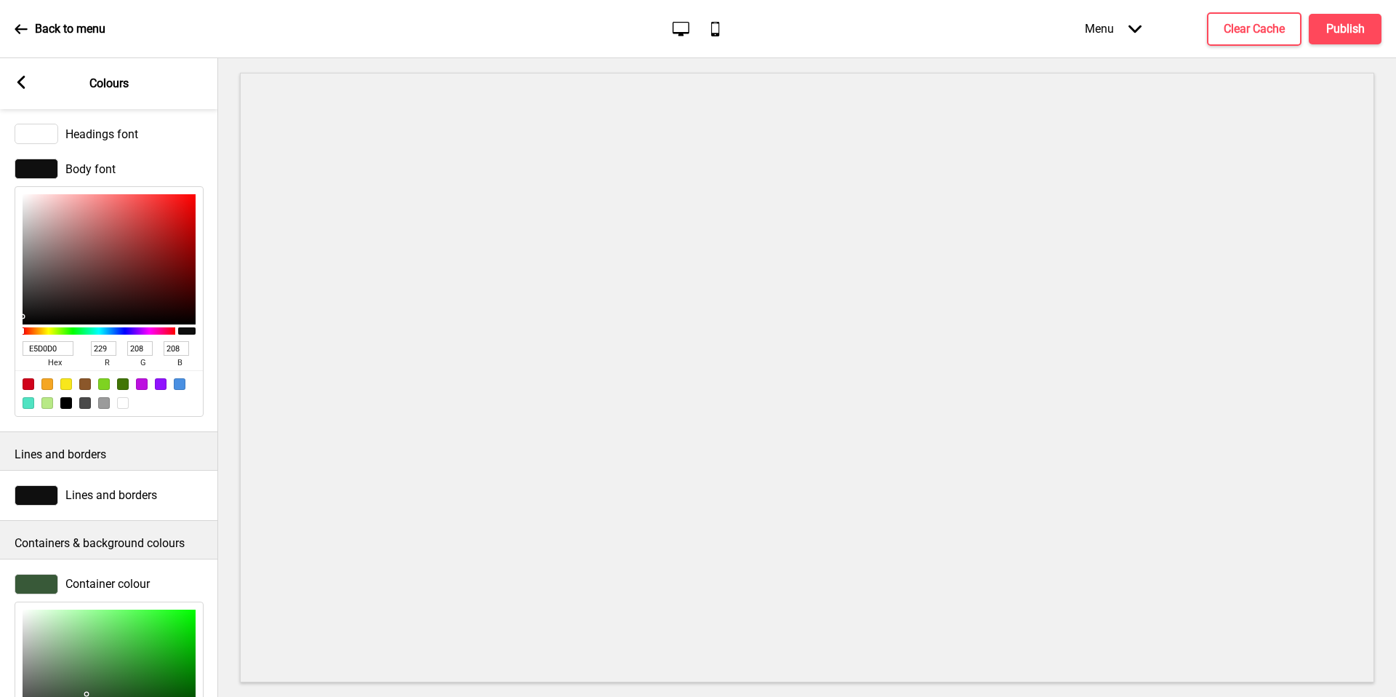
type input "245"
type input "222"
type input "FFFFFF"
type input "255"
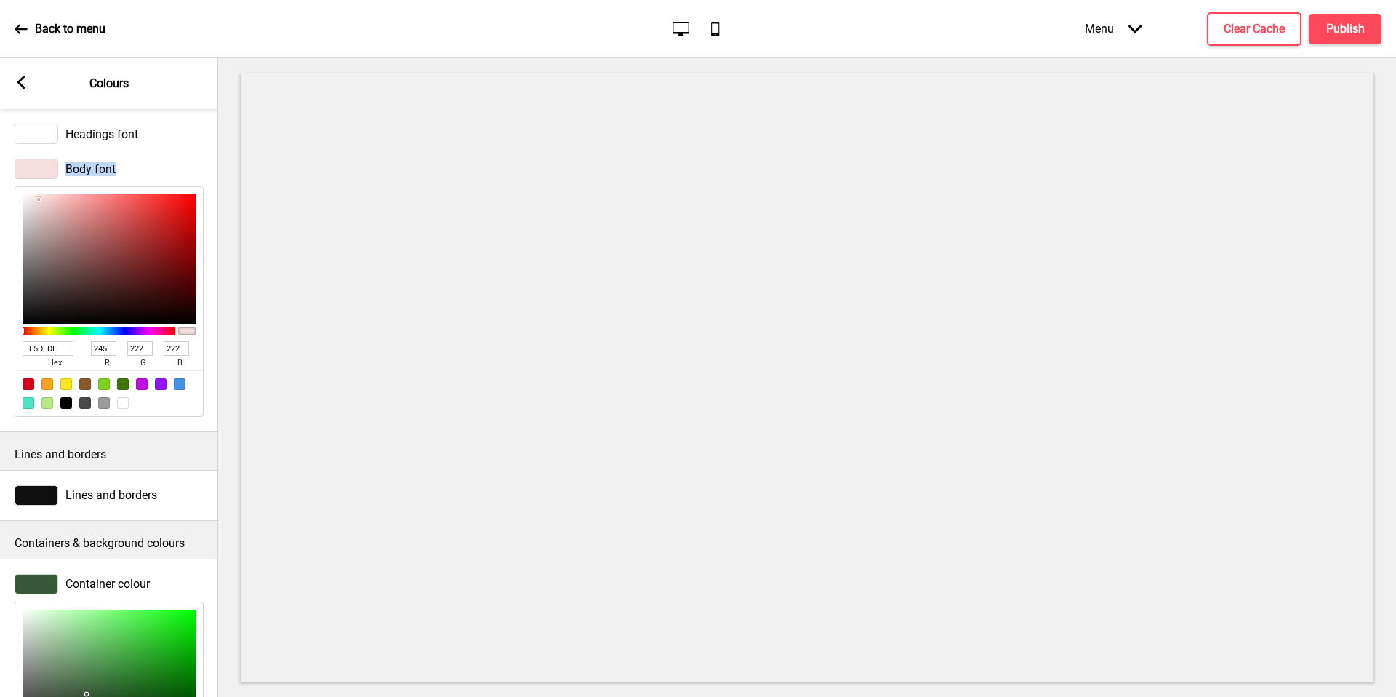
type input "255"
drag, startPoint x: 0, startPoint y: 150, endPoint x: 0, endPoint y: 141, distance: 8.7
click at [0, 141] on div "Section headings font Headings font Body font FFFFFF hex 255 r 255 g 255 b 100 a" at bounding box center [109, 252] width 218 height 359
drag, startPoint x: 0, startPoint y: 141, endPoint x: 31, endPoint y: 130, distance: 33.1
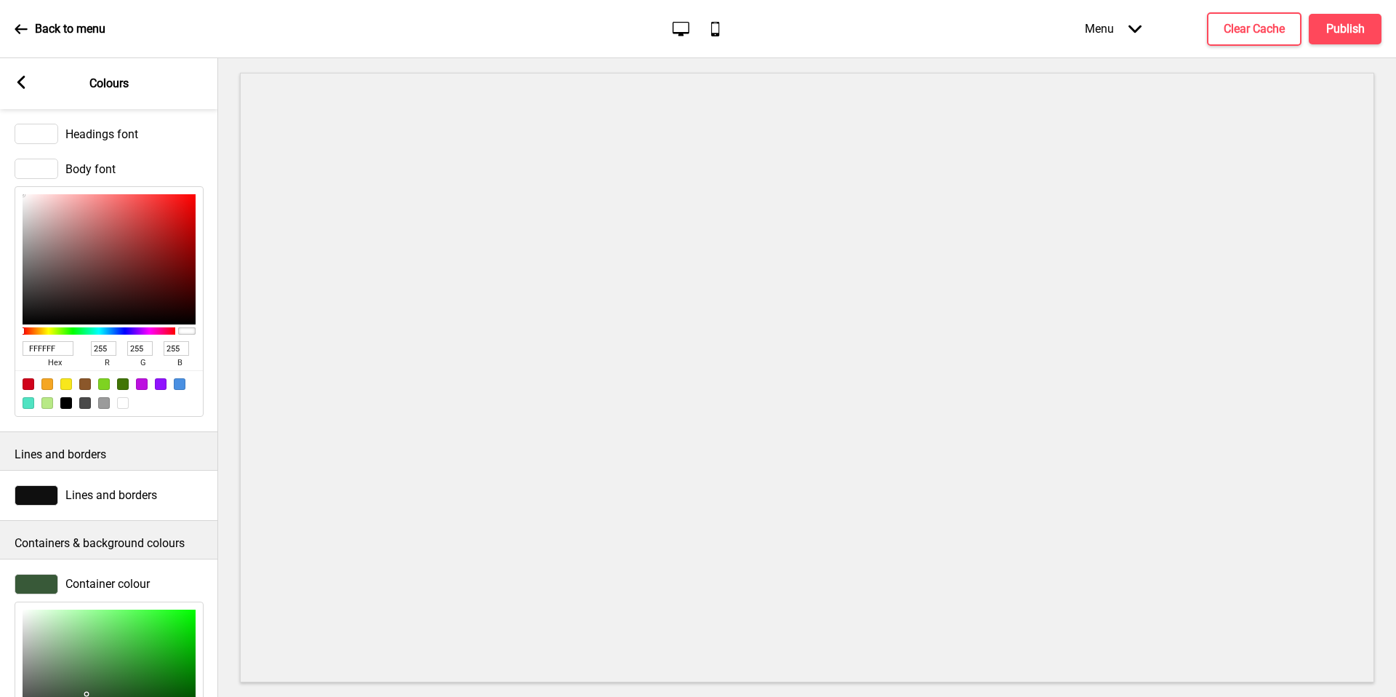
click at [31, 130] on div at bounding box center [37, 134] width 44 height 20
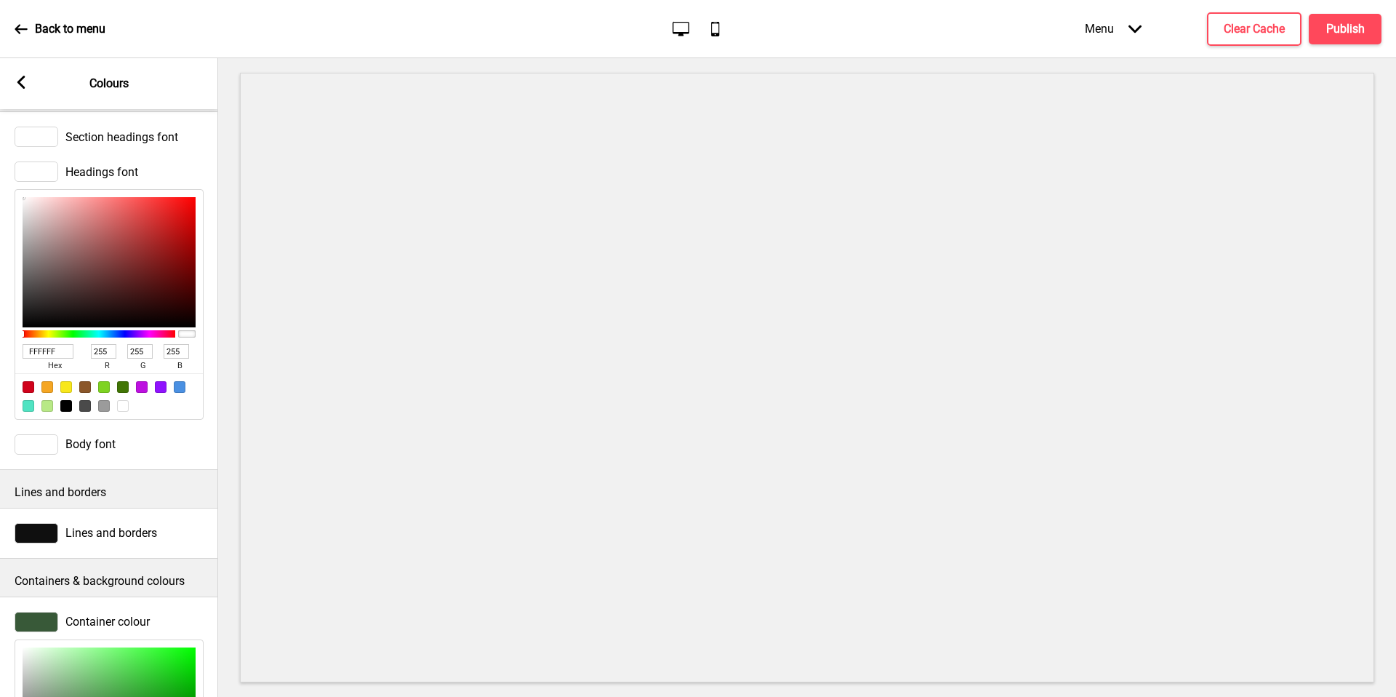
scroll to position [0, 0]
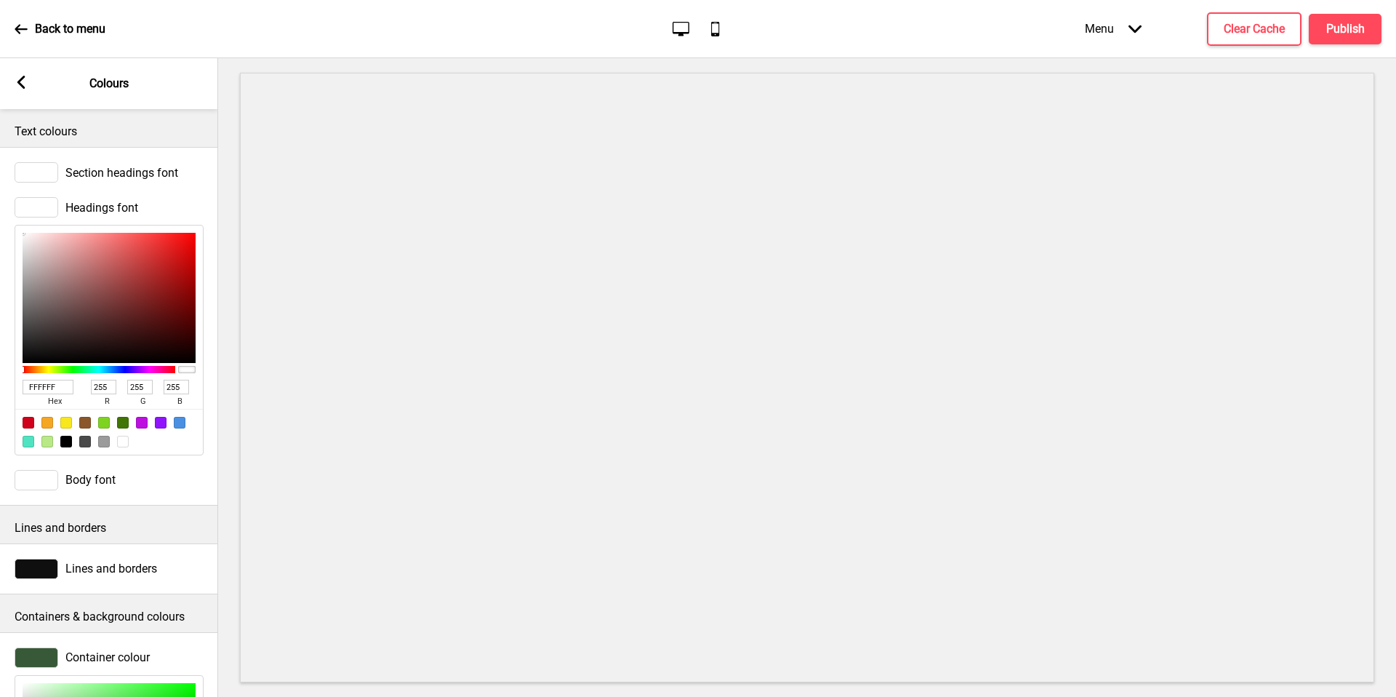
type input "876868"
type input "135"
type input "104"
type input "E4CFCF"
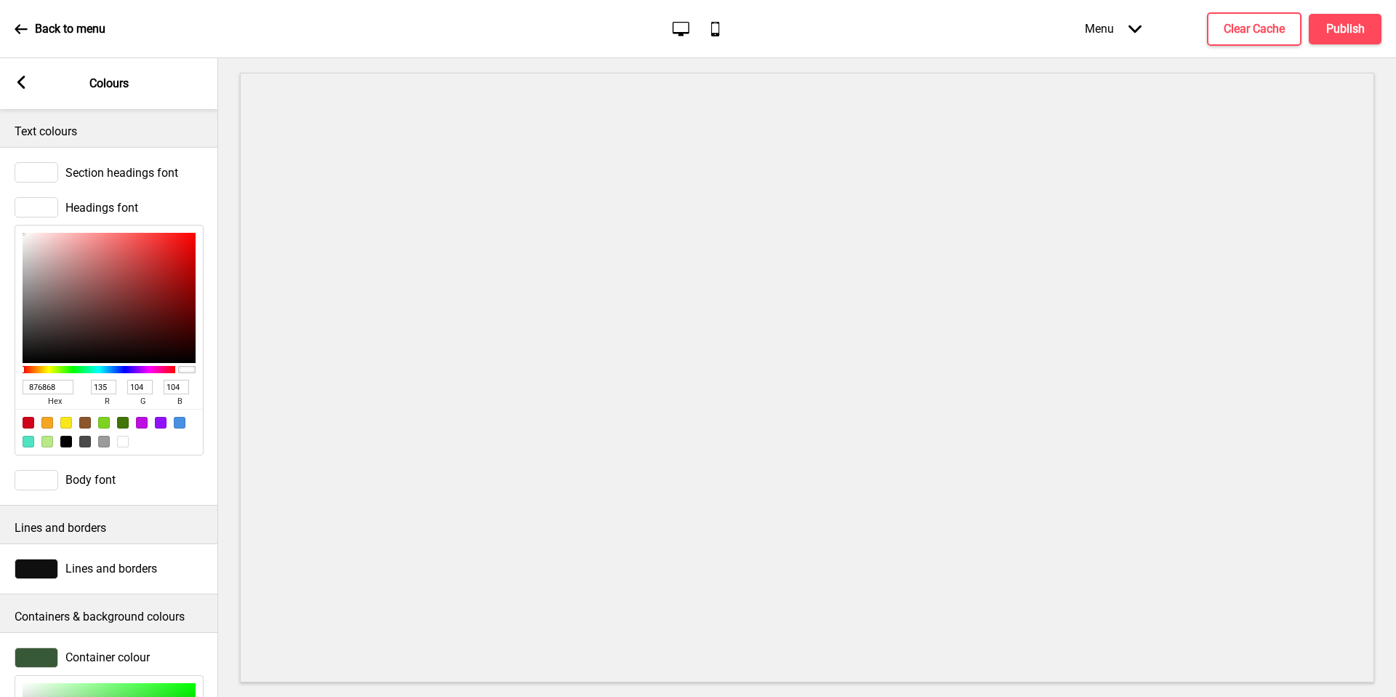
type input "228"
type input "207"
type input "FFFFFF"
type input "255"
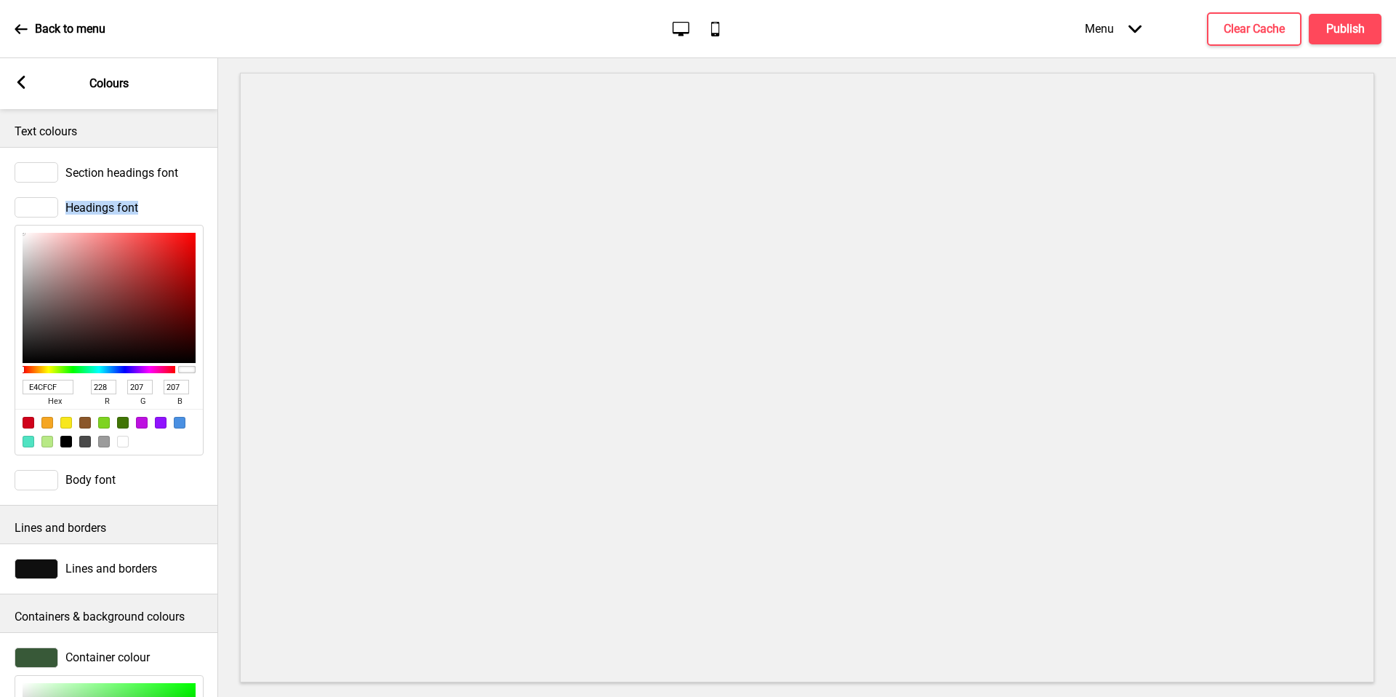
type input "255"
drag, startPoint x: 31, startPoint y: 130, endPoint x: 0, endPoint y: 181, distance: 59.8
click at [0, 181] on div "Section headings font Headings font FFFFFF hex 255 r 255 g 255 b 100 a Body font" at bounding box center [109, 326] width 218 height 359
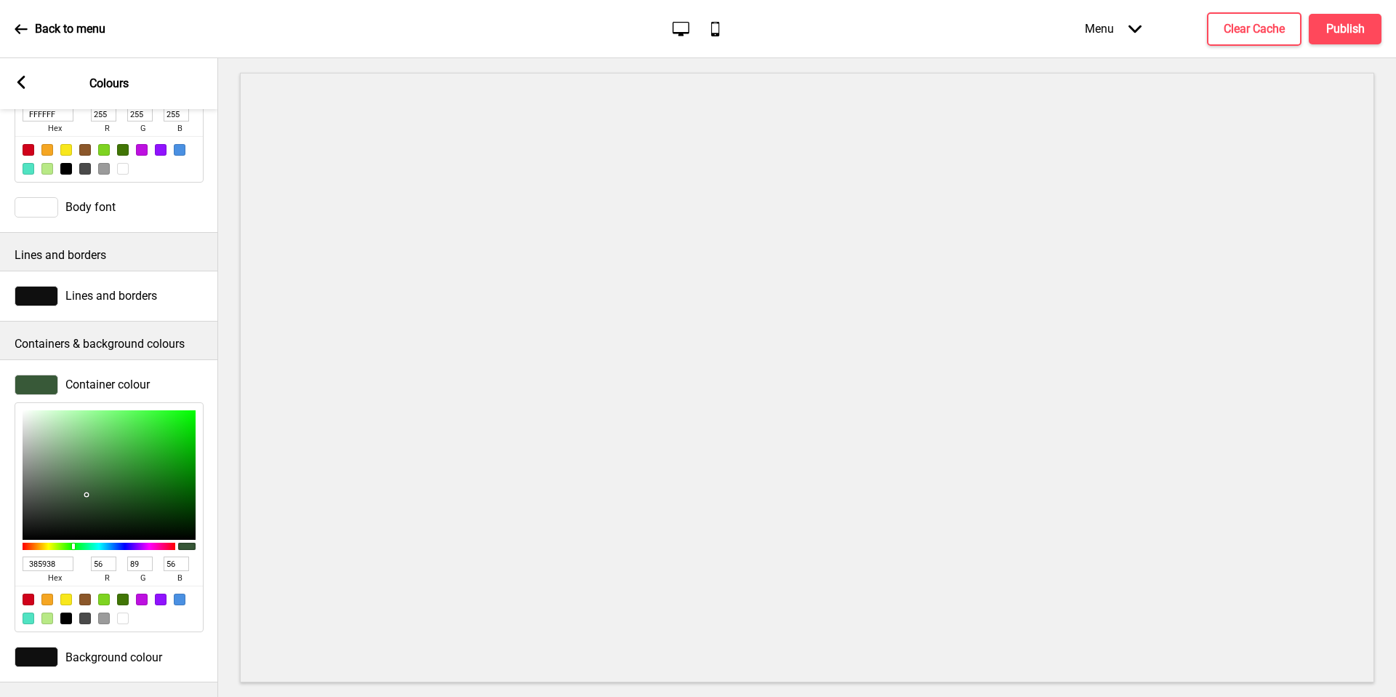
click at [40, 287] on div at bounding box center [37, 296] width 44 height 20
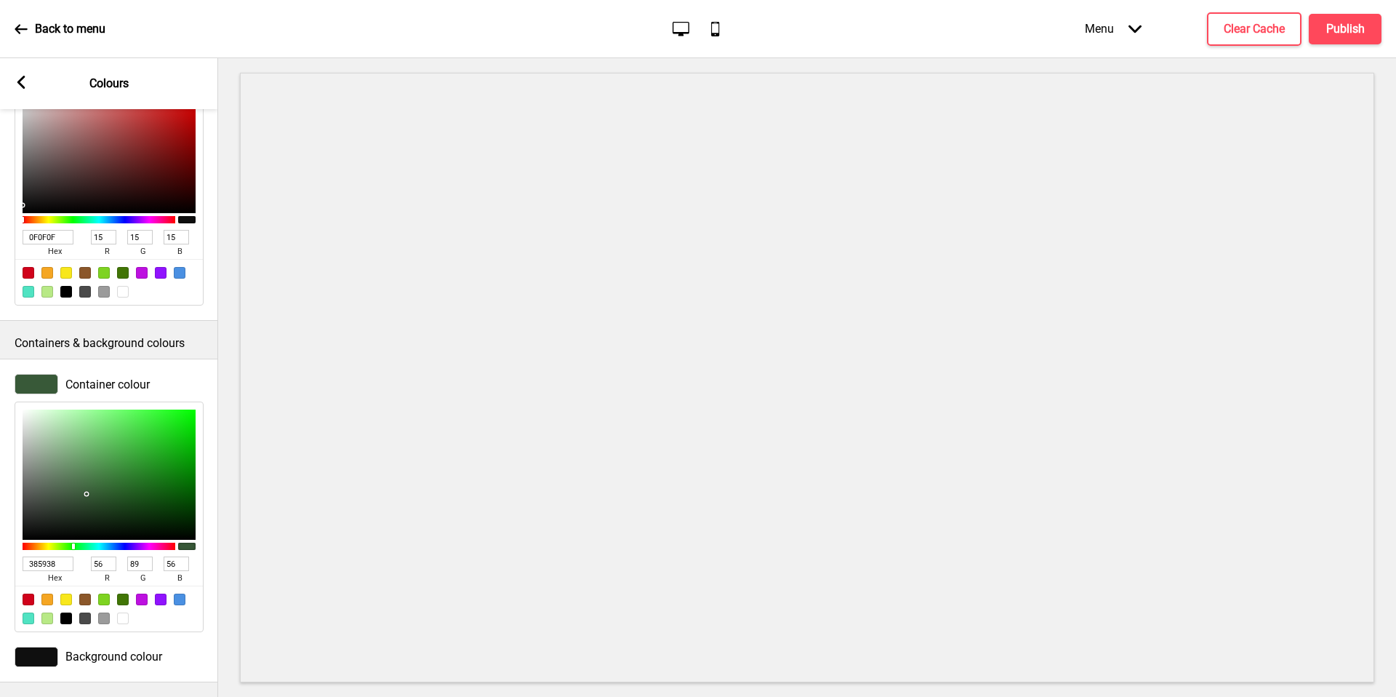
scroll to position [385, 0]
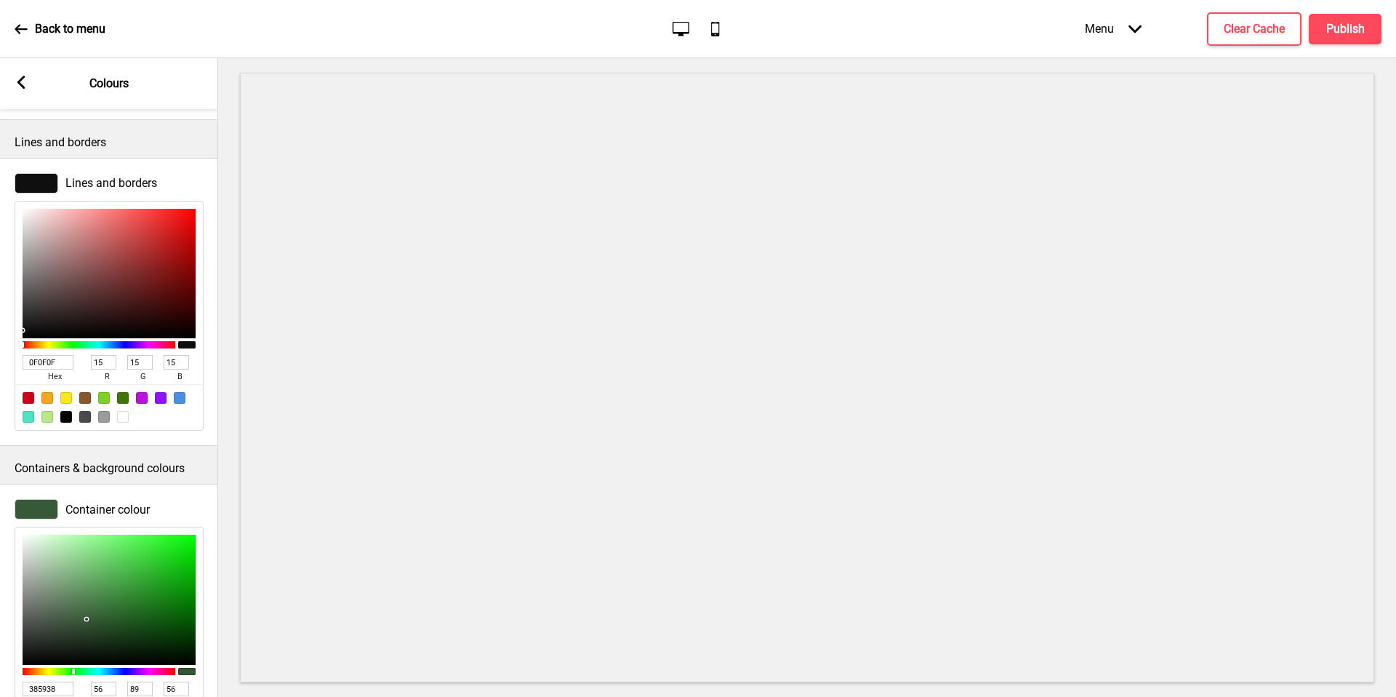
type input "BD9494"
type input "189"
type input "148"
type input "DCBABA"
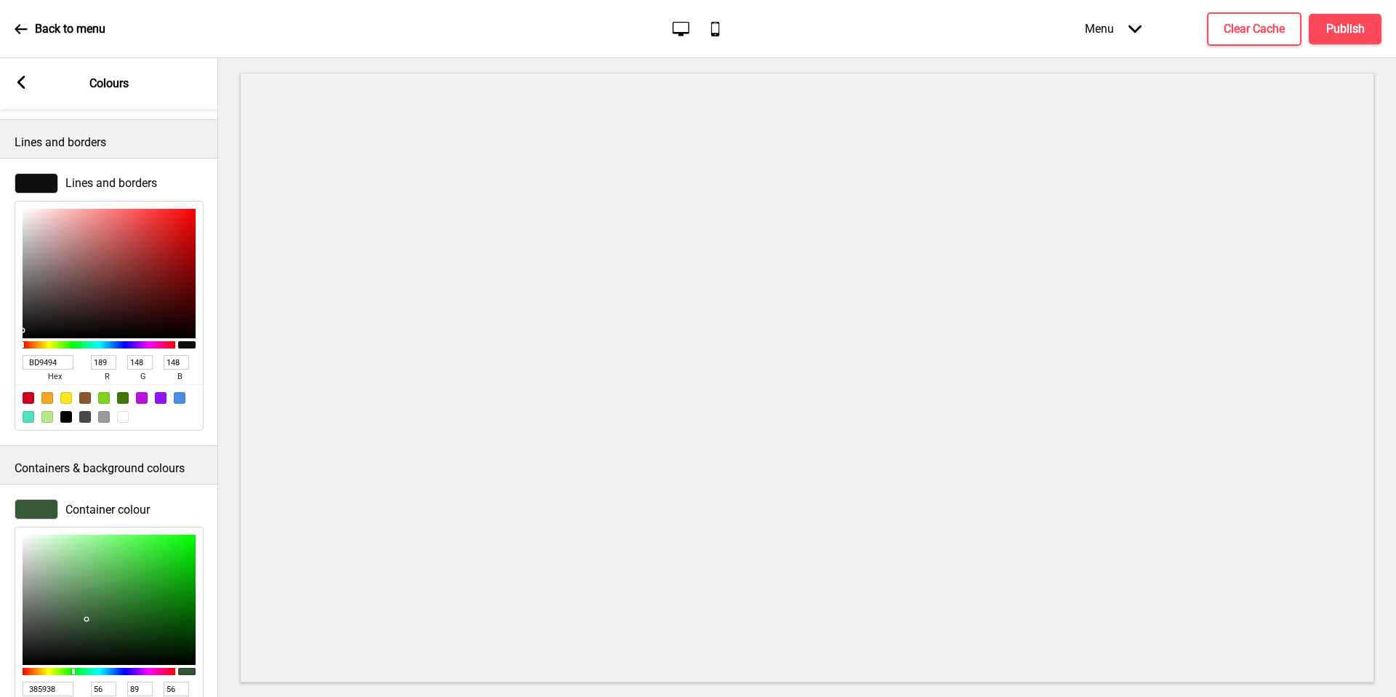
type input "220"
type input "186"
type input "FFFFFF"
type input "255"
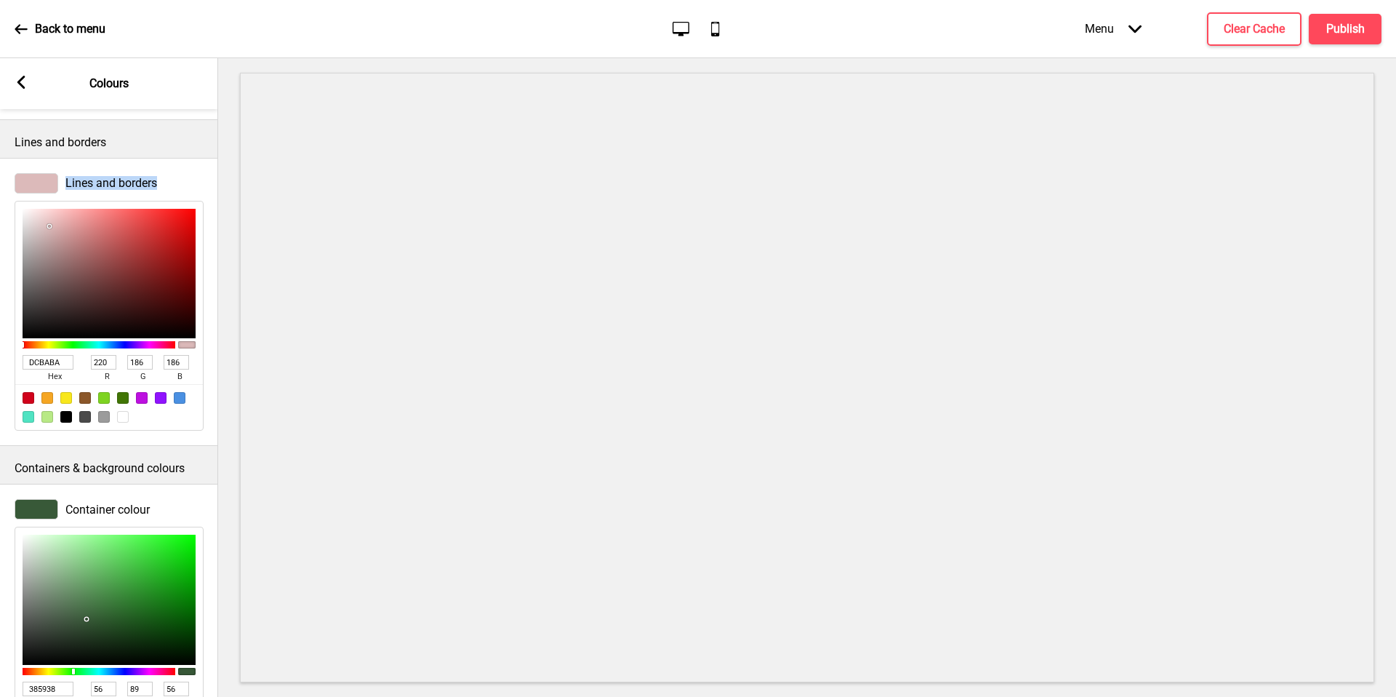
type input "255"
drag, startPoint x: 0, startPoint y: 181, endPoint x: 0, endPoint y: 154, distance: 26.9
click at [0, 154] on div "Lines and borders Lines and borders FFFFFF hex 255 r 255 g 255 b 100 a" at bounding box center [109, 283] width 218 height 327
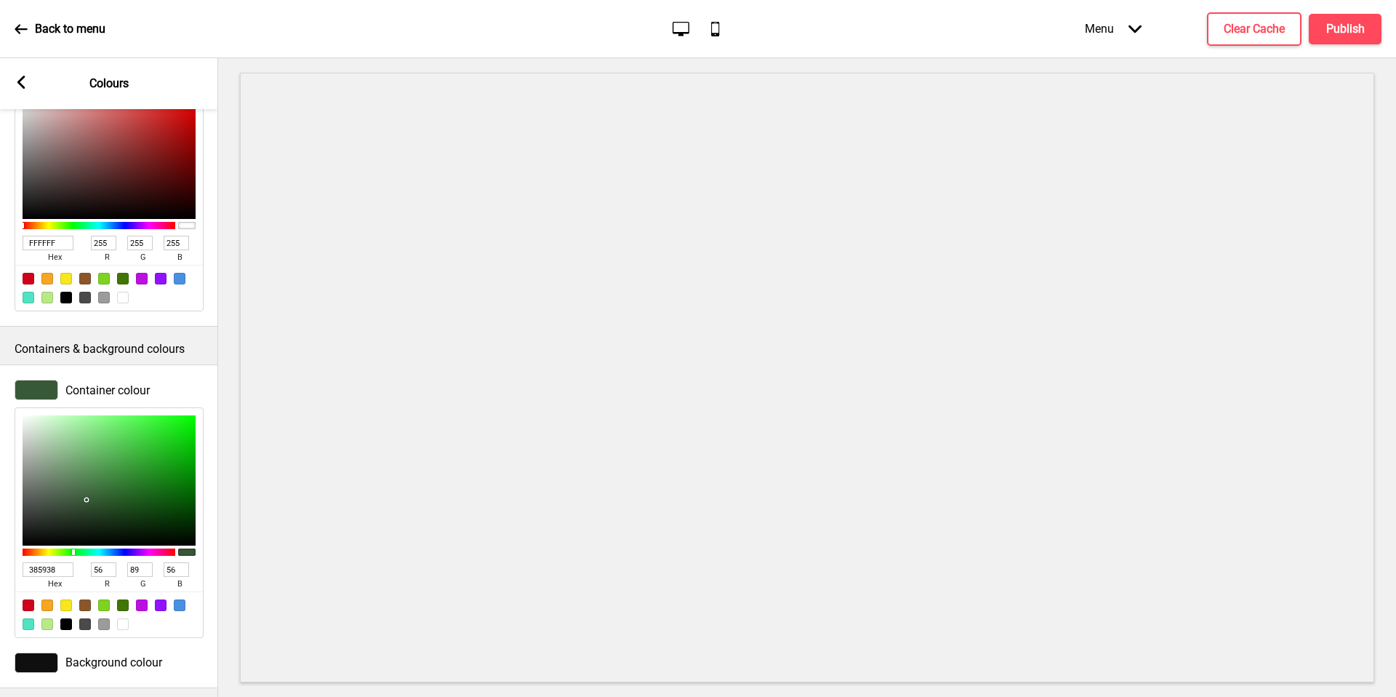
scroll to position [519, 0]
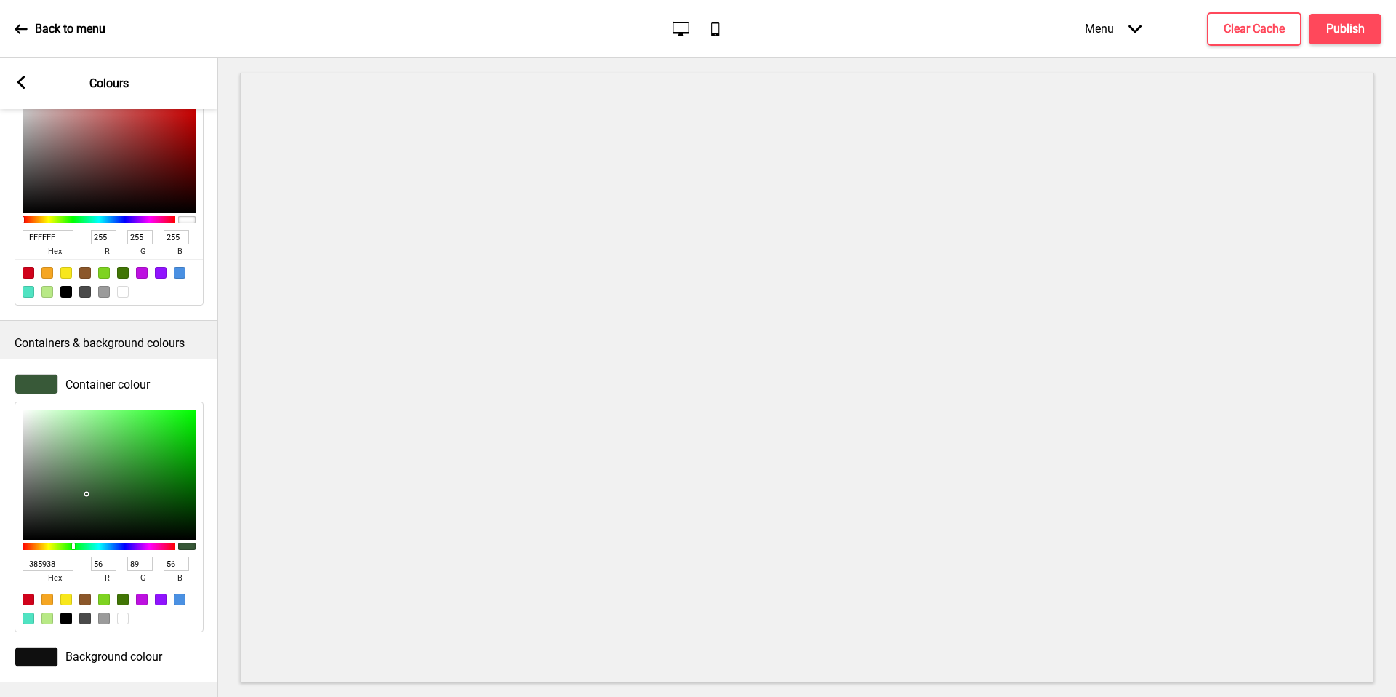
click at [33, 652] on div at bounding box center [37, 657] width 44 height 20
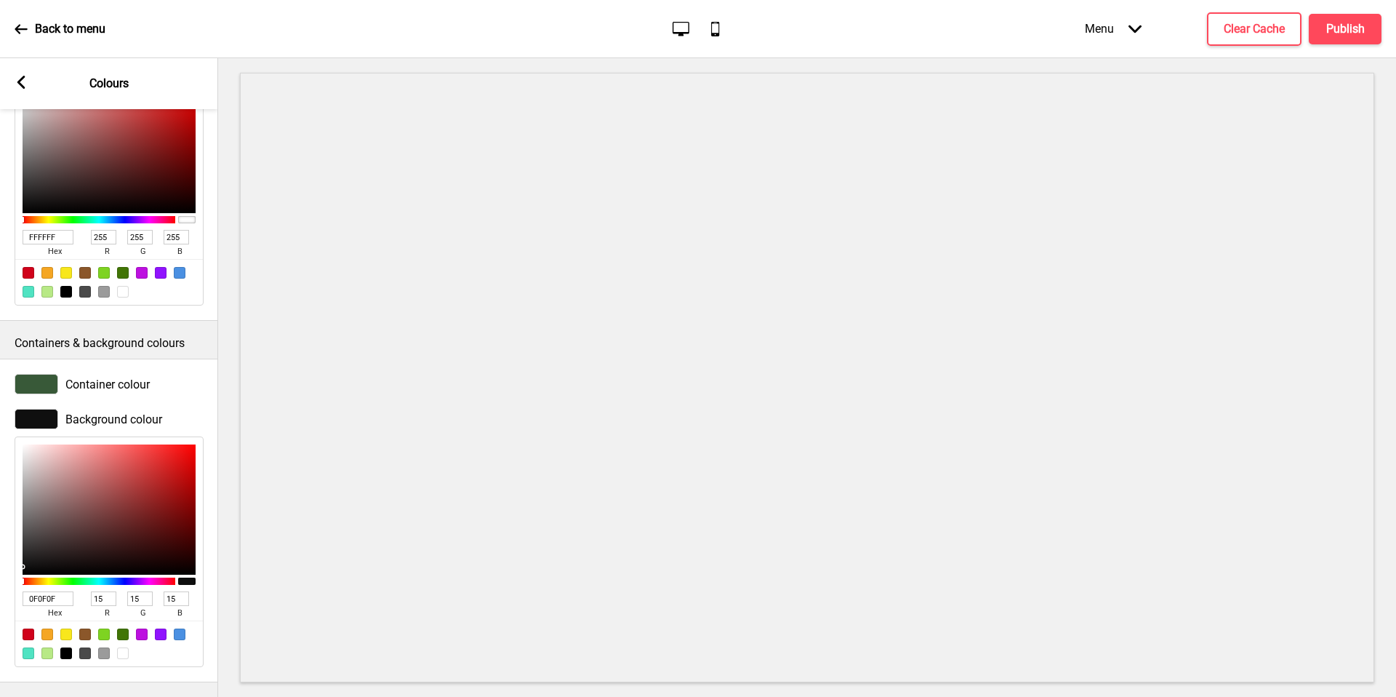
click at [44, 591] on input "0F0F0F" at bounding box center [48, 598] width 51 height 15
paste input "#385938"
type input "#385938"
type input "56"
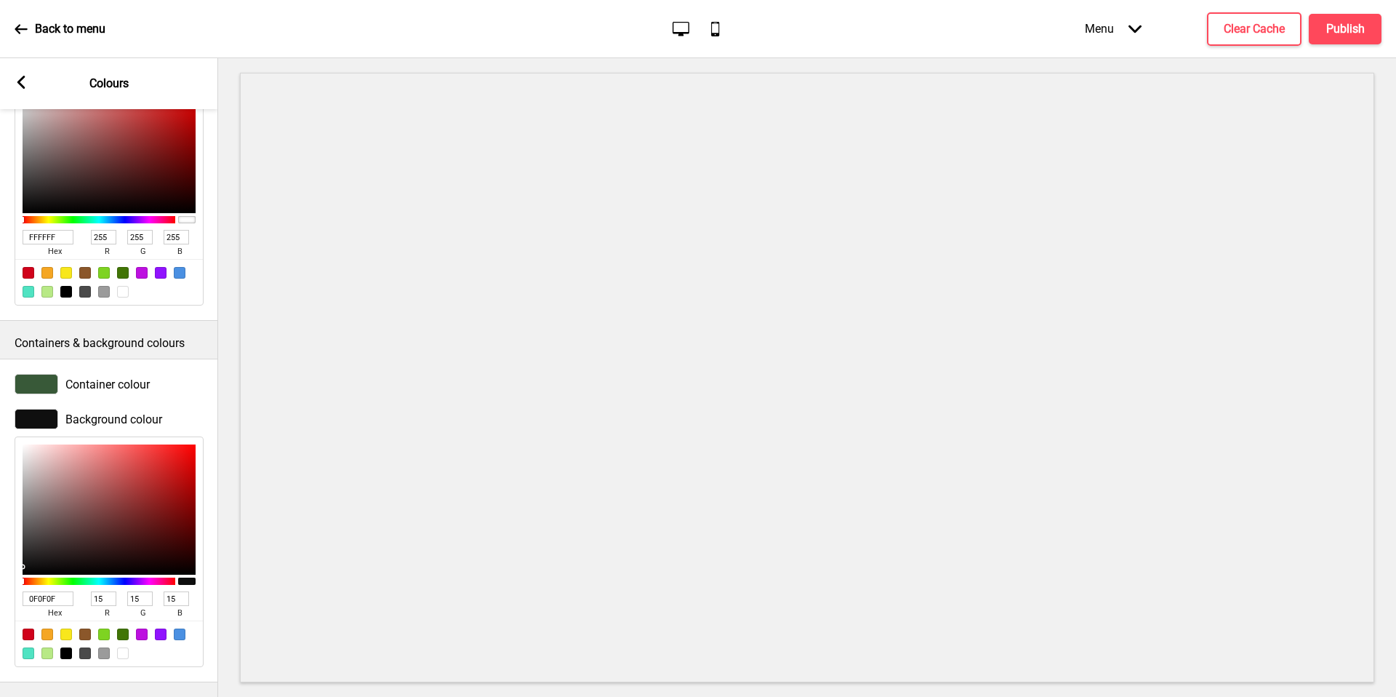
type input "89"
type input "56"
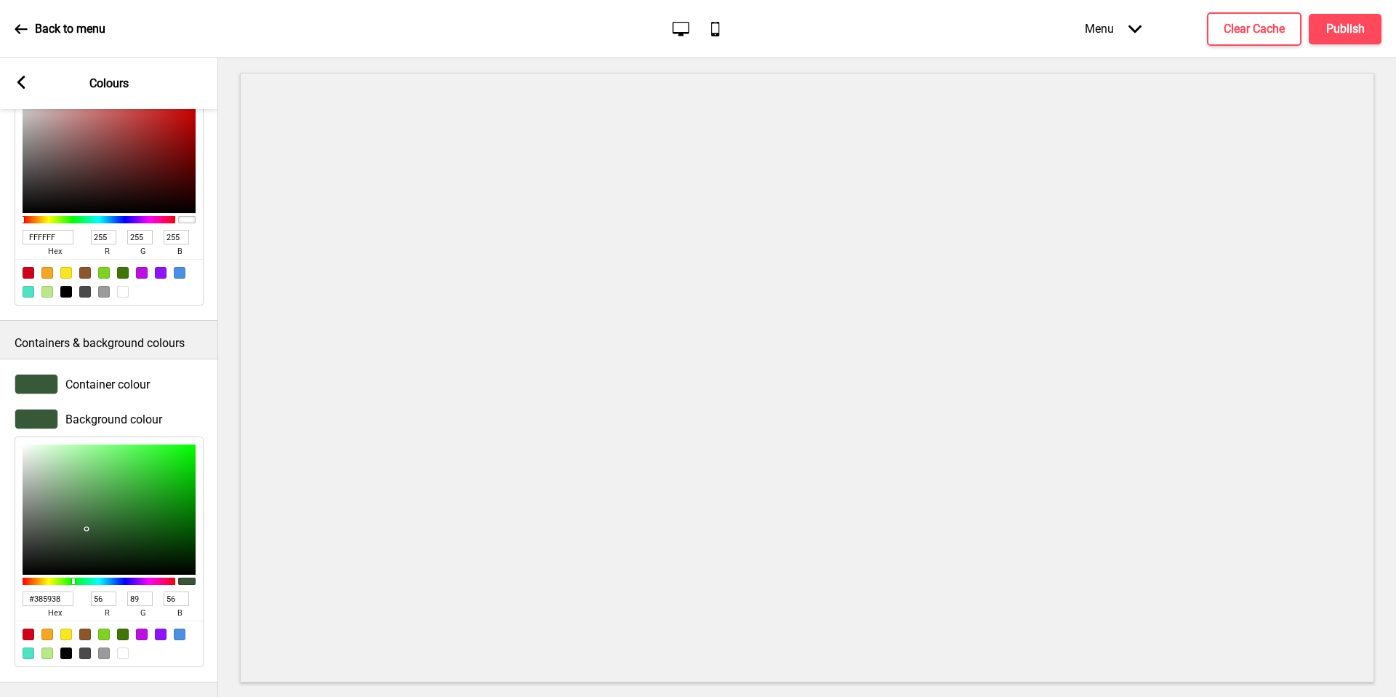
type input "385938"
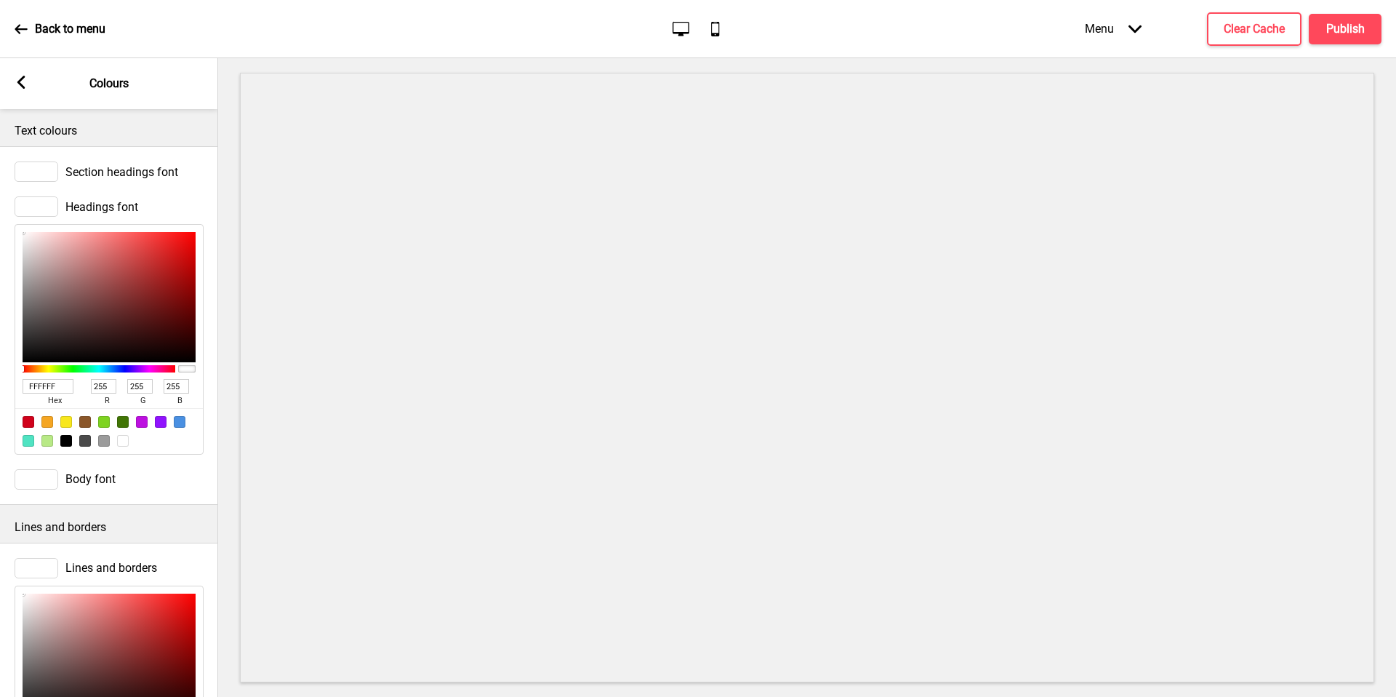
scroll to position [0, 0]
click at [22, 92] on div "Arrow left Colours" at bounding box center [109, 83] width 218 height 51
click at [1344, 31] on h4 "Publish" at bounding box center [1346, 29] width 39 height 16
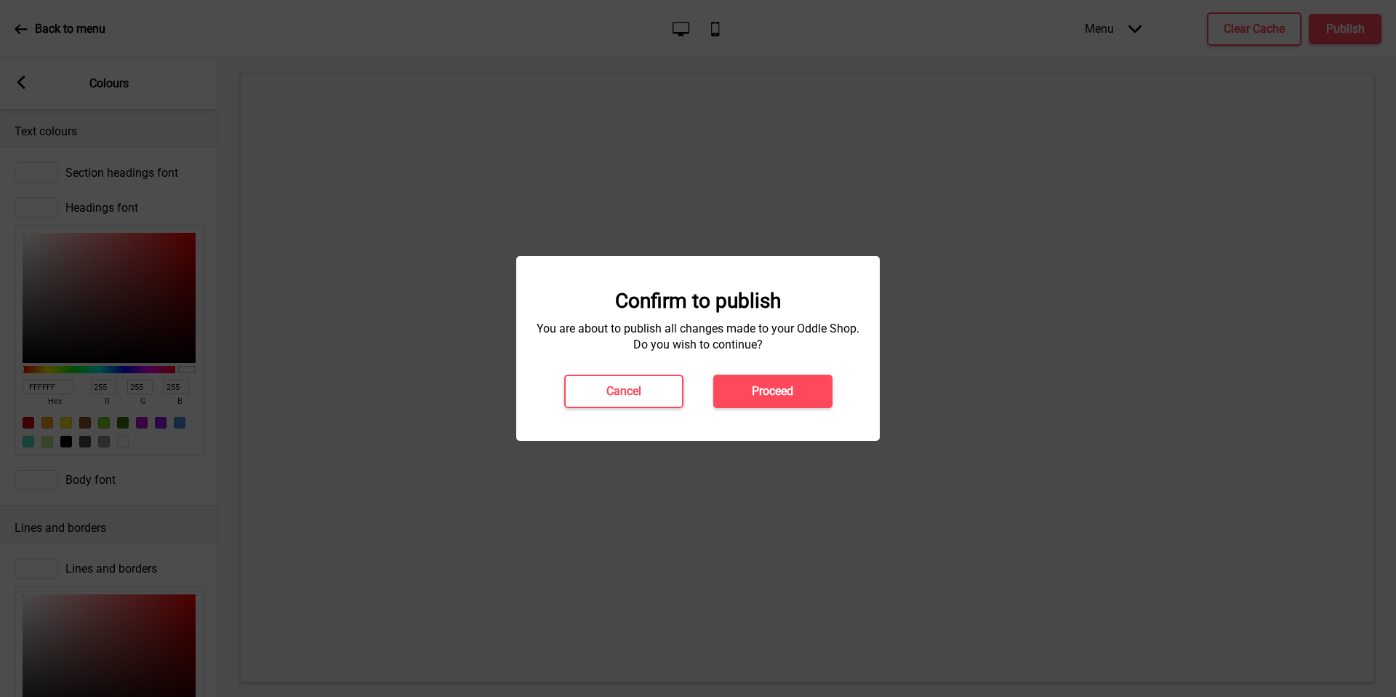
click at [771, 395] on h4 "Proceed" at bounding box center [772, 391] width 41 height 16
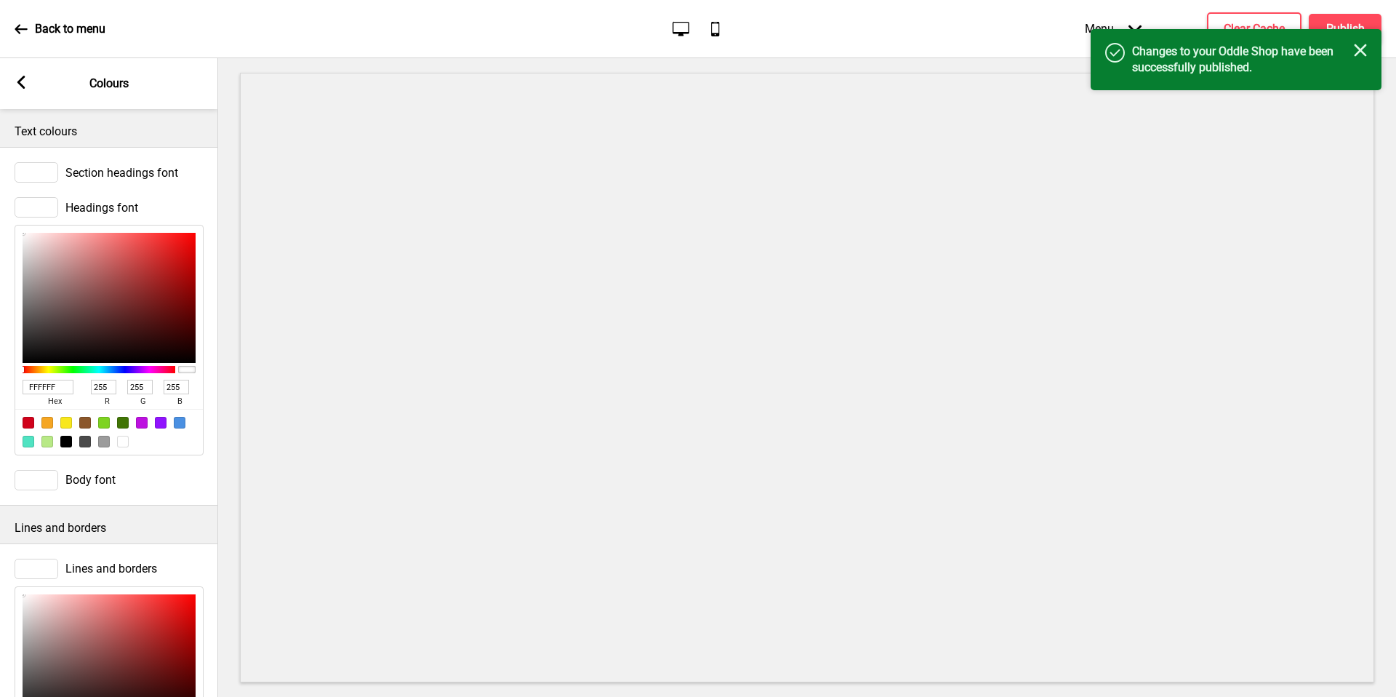
click at [1355, 51] on icon "Close" at bounding box center [1360, 50] width 13 height 13
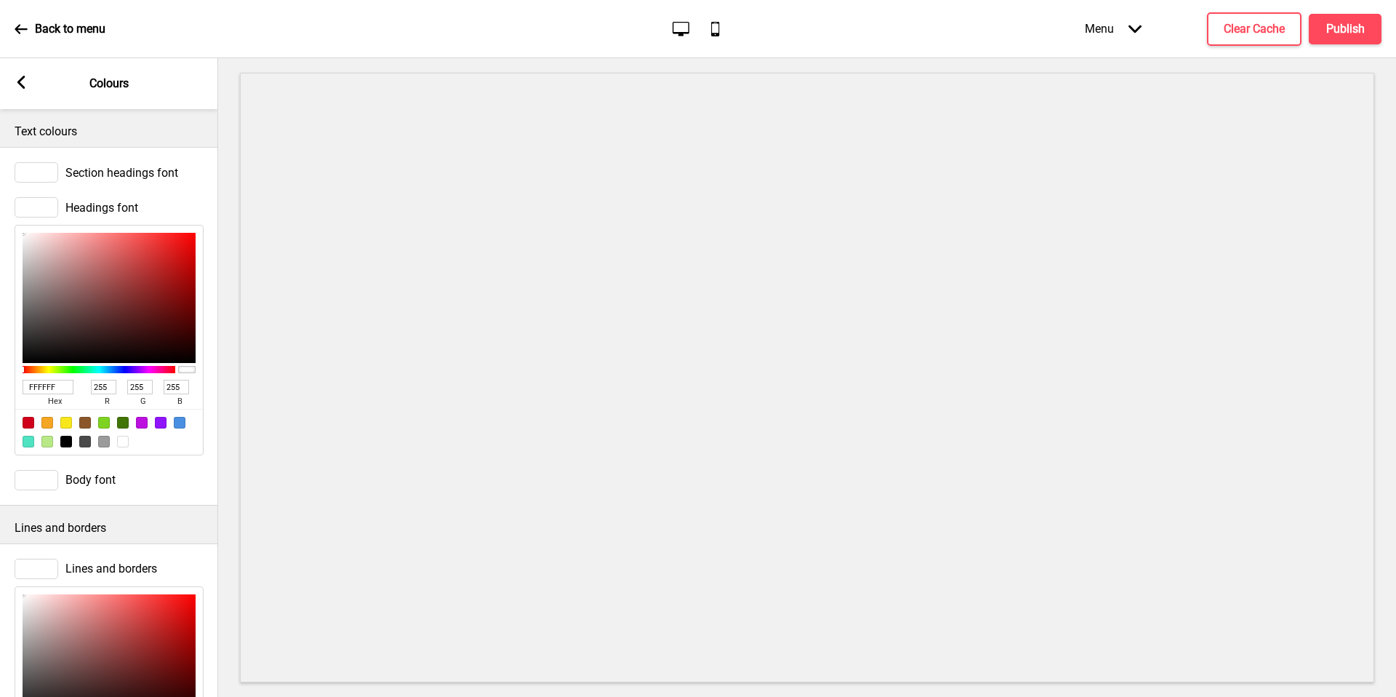
drag, startPoint x: 22, startPoint y: 92, endPoint x: 39, endPoint y: 28, distance: 66.3
click at [39, 28] on p "Back to menu" at bounding box center [70, 29] width 71 height 16
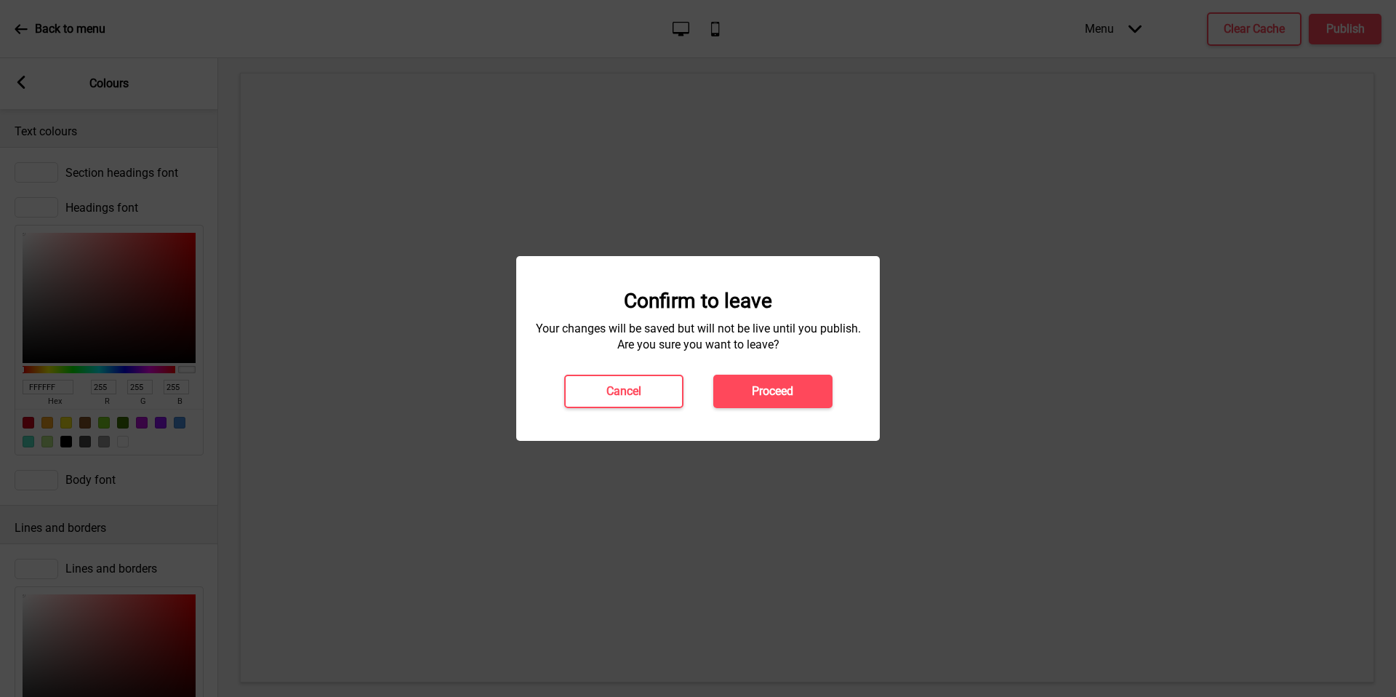
click at [774, 391] on h4 "Proceed" at bounding box center [772, 391] width 41 height 16
